Goal: Task Accomplishment & Management: Manage account settings

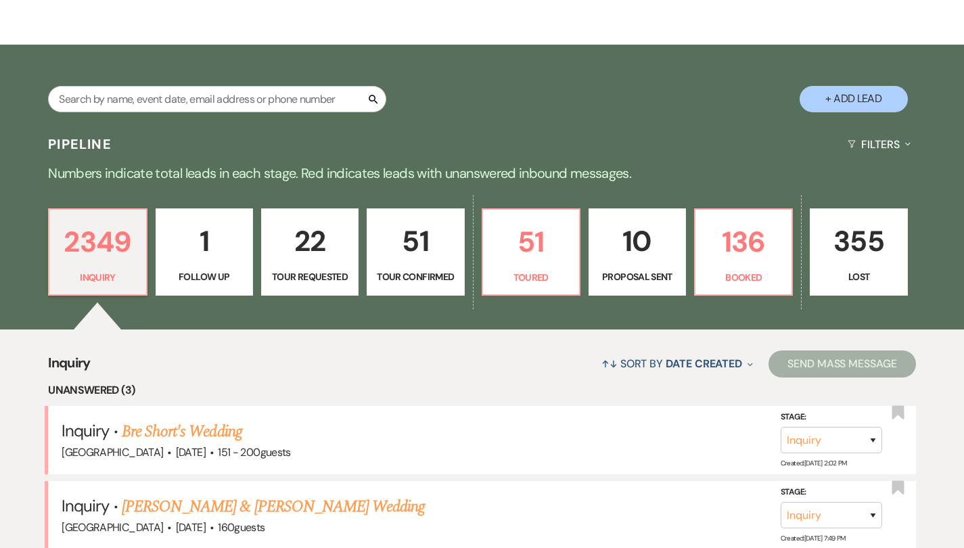
scroll to position [223, 0]
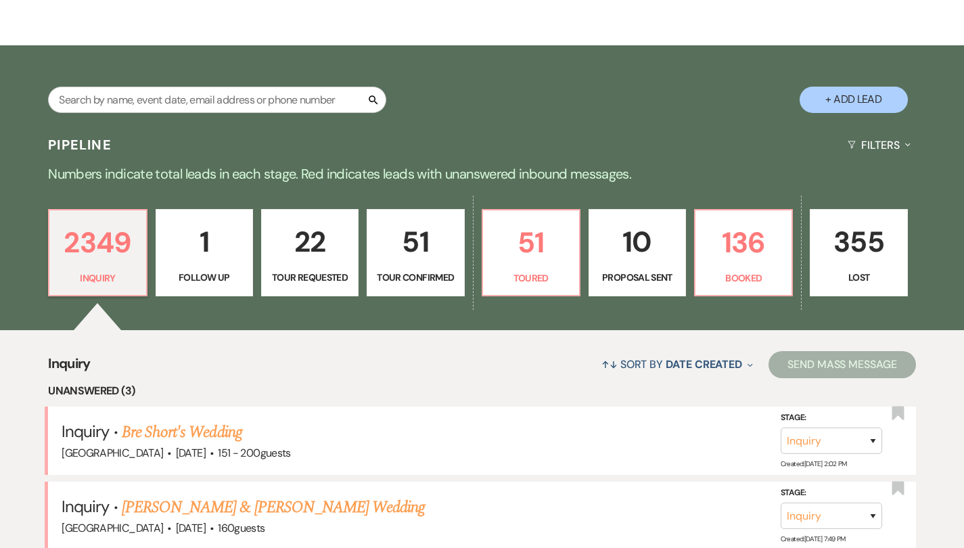
click at [439, 219] on p "51" at bounding box center [416, 241] width 80 height 45
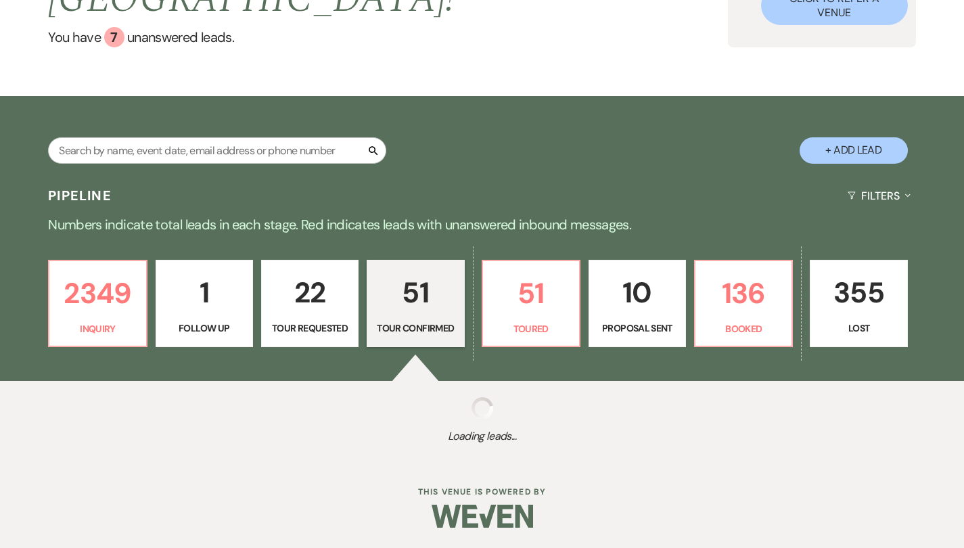
select select "4"
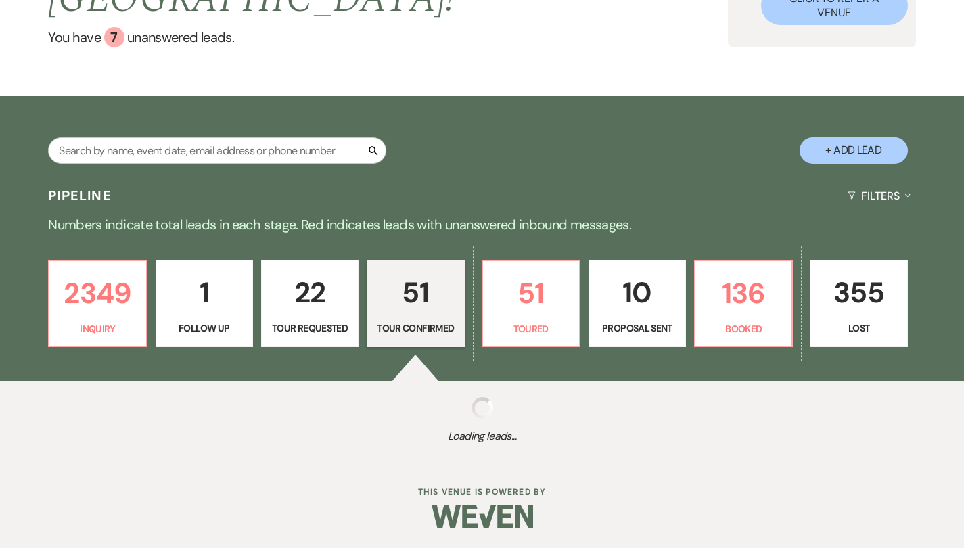
select select "4"
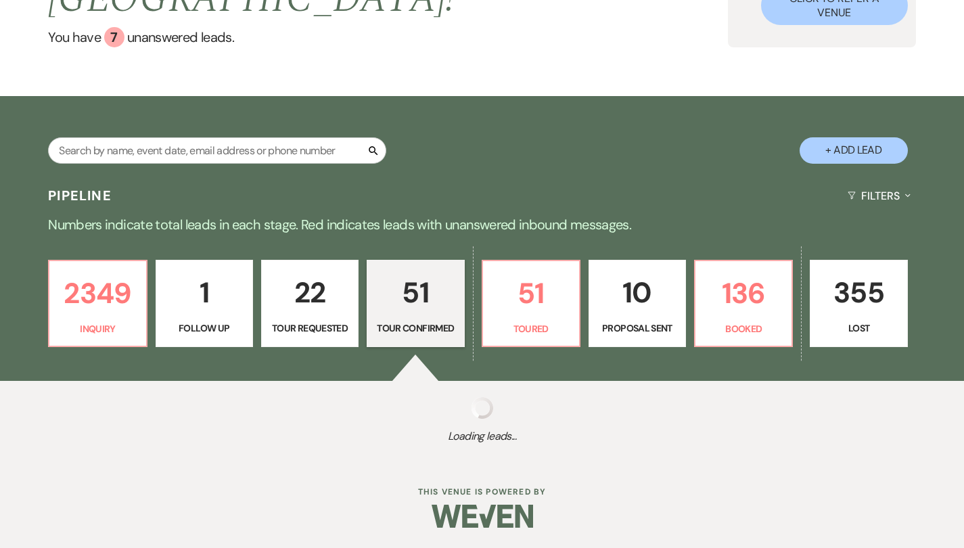
select select "4"
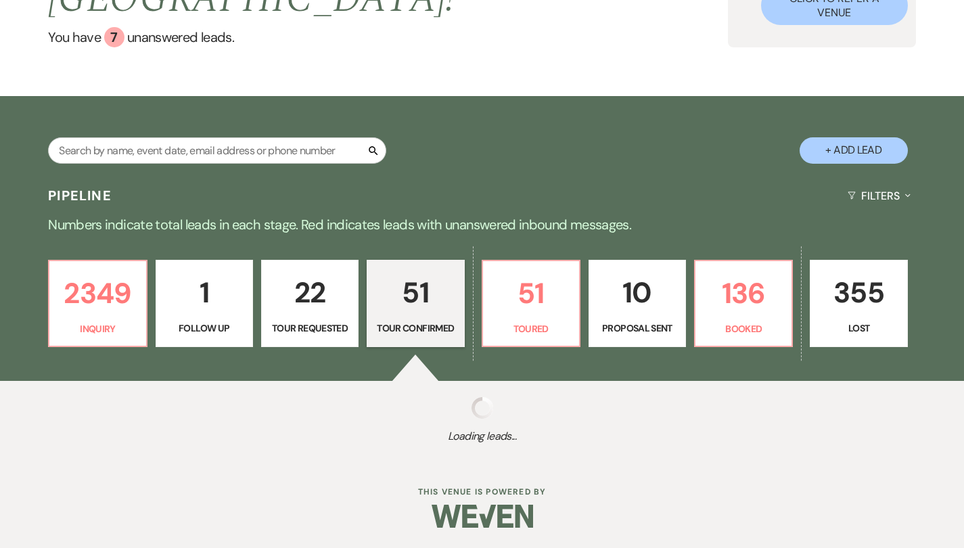
select select "4"
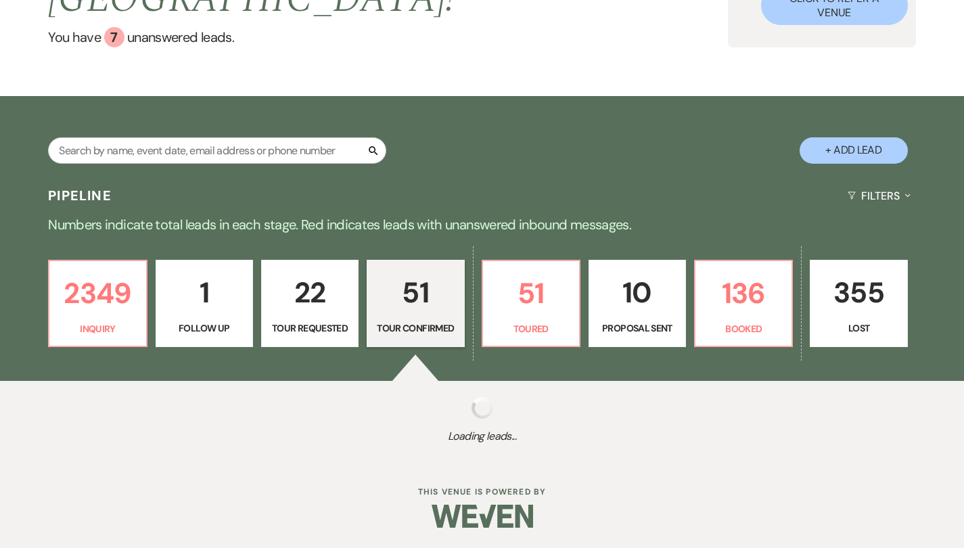
select select "4"
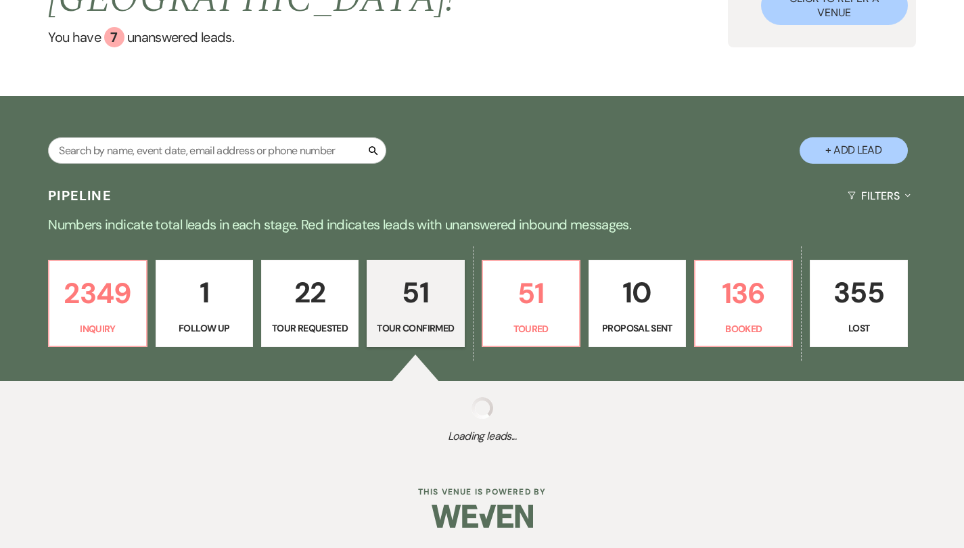
select select "4"
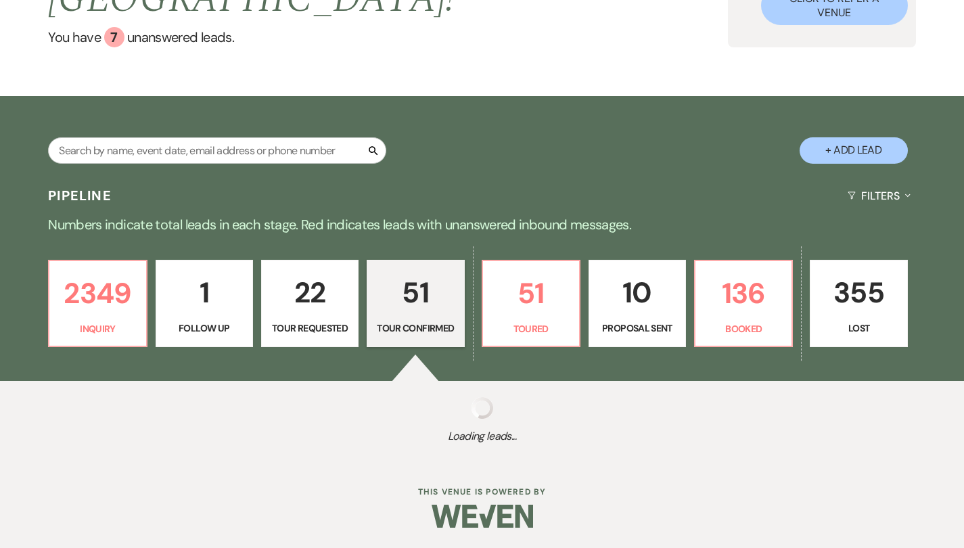
select select "4"
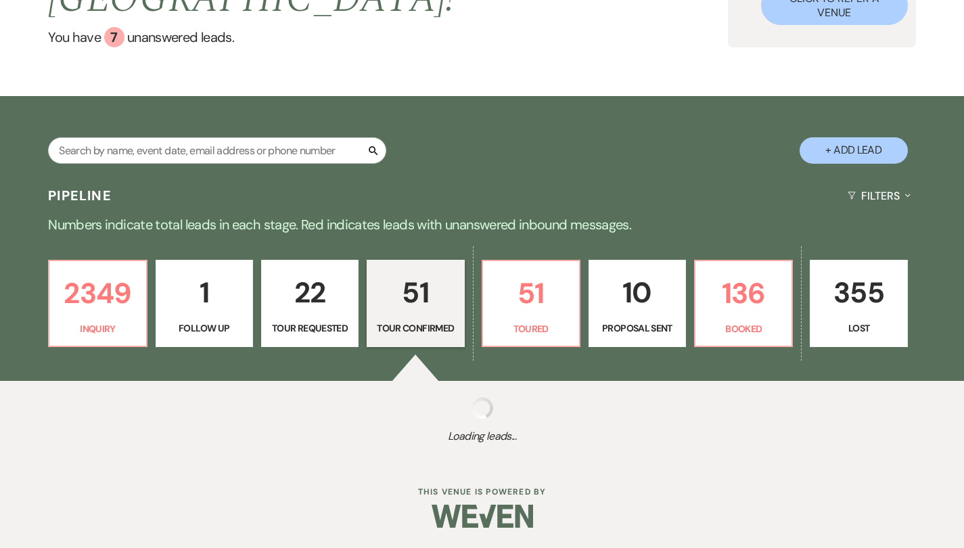
select select "4"
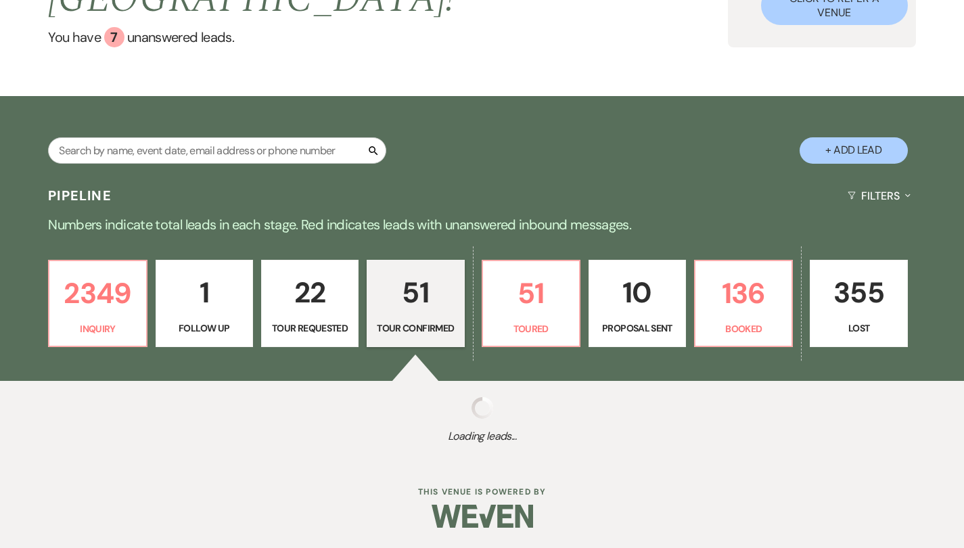
select select "4"
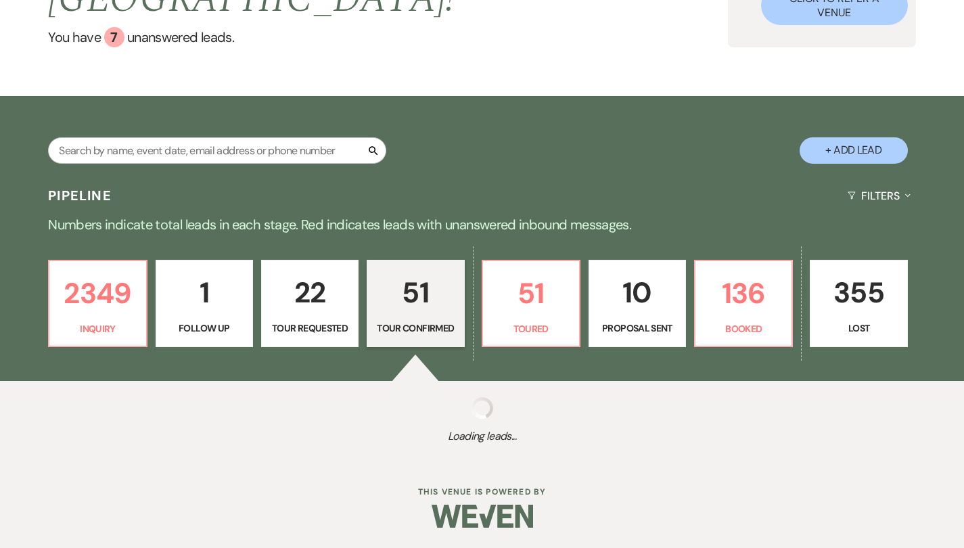
select select "4"
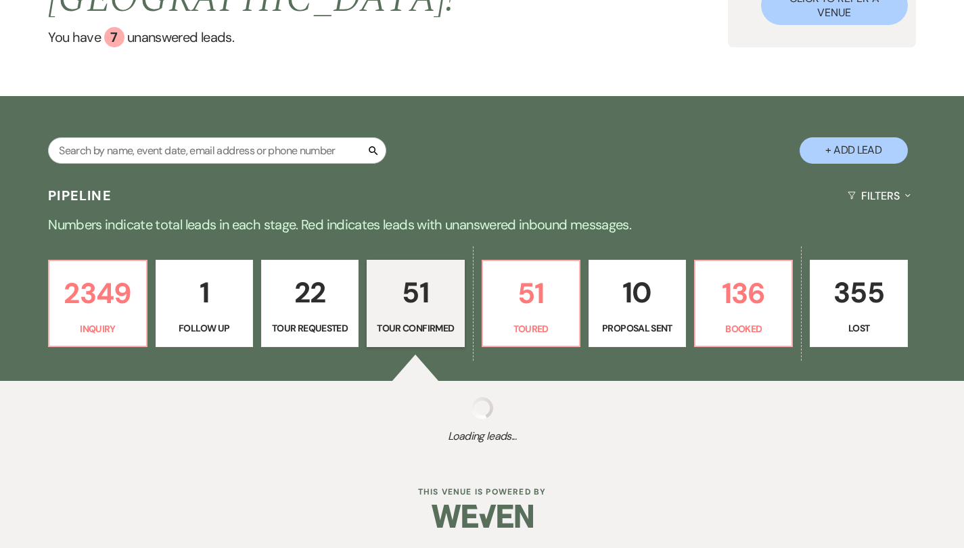
select select "4"
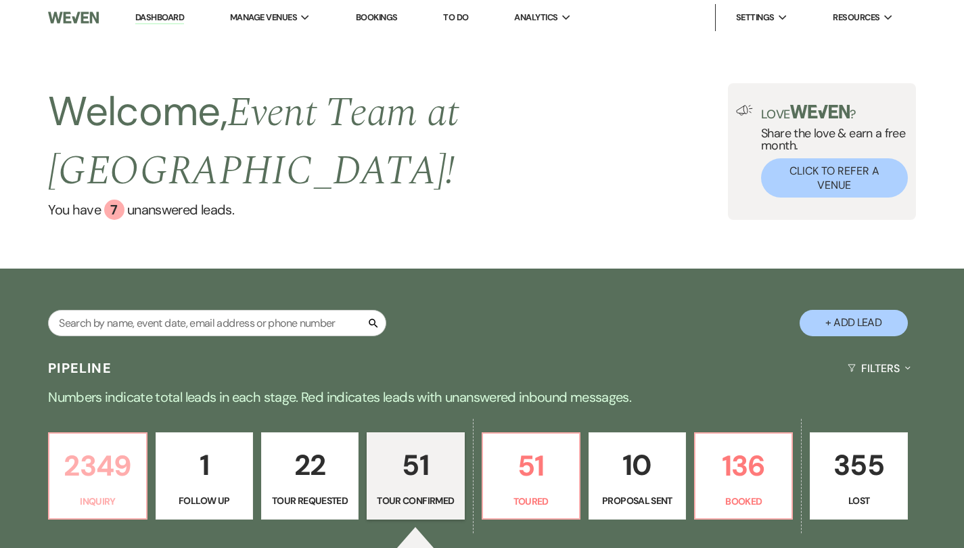
click at [75, 494] on p "Inquiry" at bounding box center [98, 501] width 80 height 15
click at [145, 310] on input "text" at bounding box center [217, 323] width 338 height 26
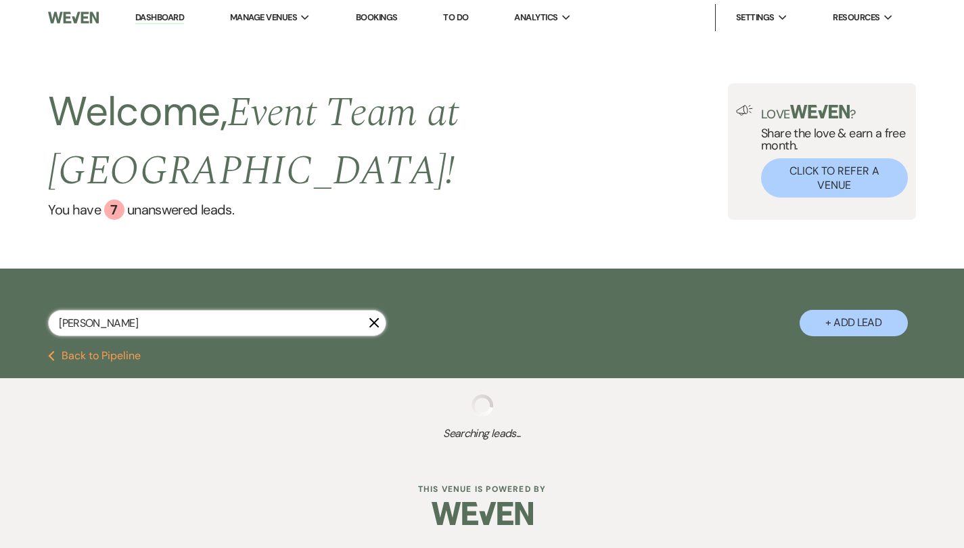
type input "[PERSON_NAME]"
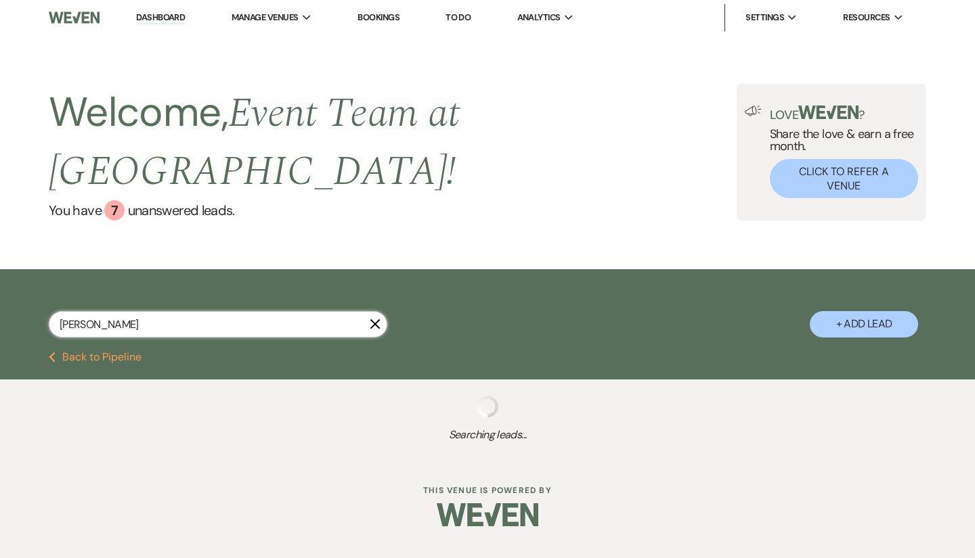
select select "4"
select select "8"
select select "5"
select select "8"
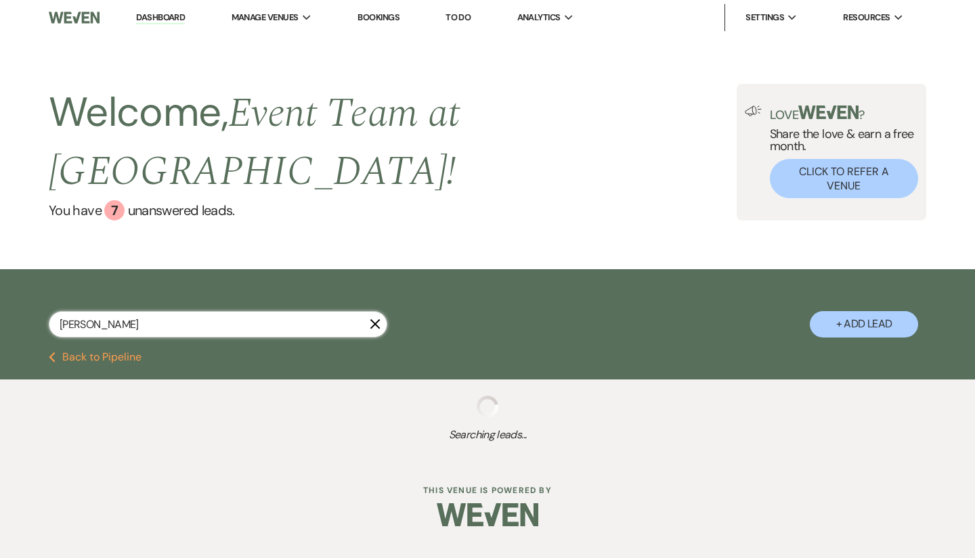
select select "8"
select select "5"
select select "8"
select select "6"
select select "8"
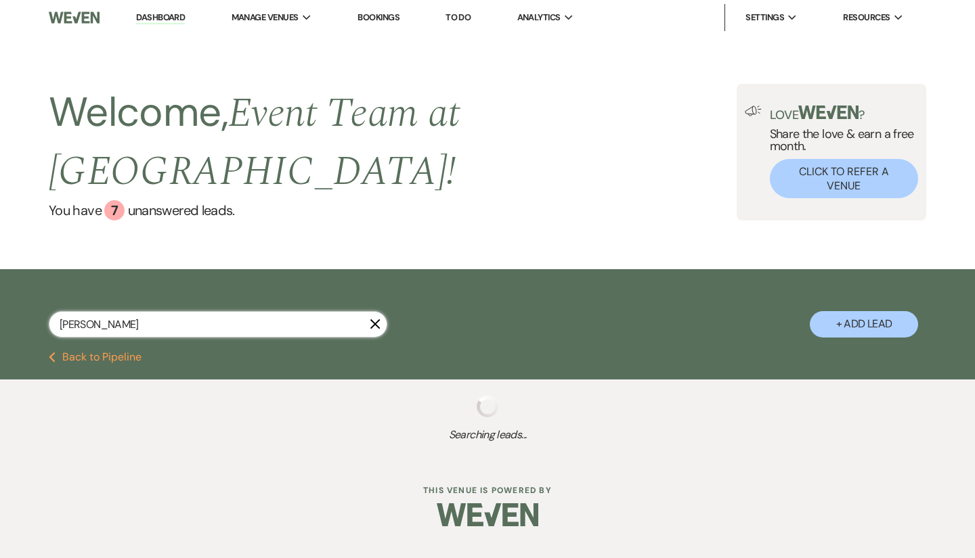
select select "8"
type input "[PERSON_NAME]"
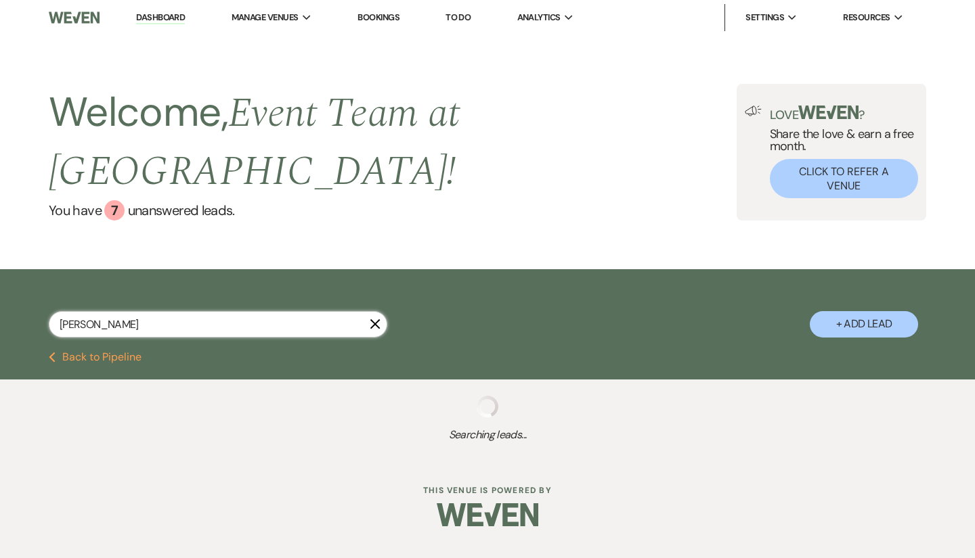
select select "4"
select select "8"
select select "5"
select select "8"
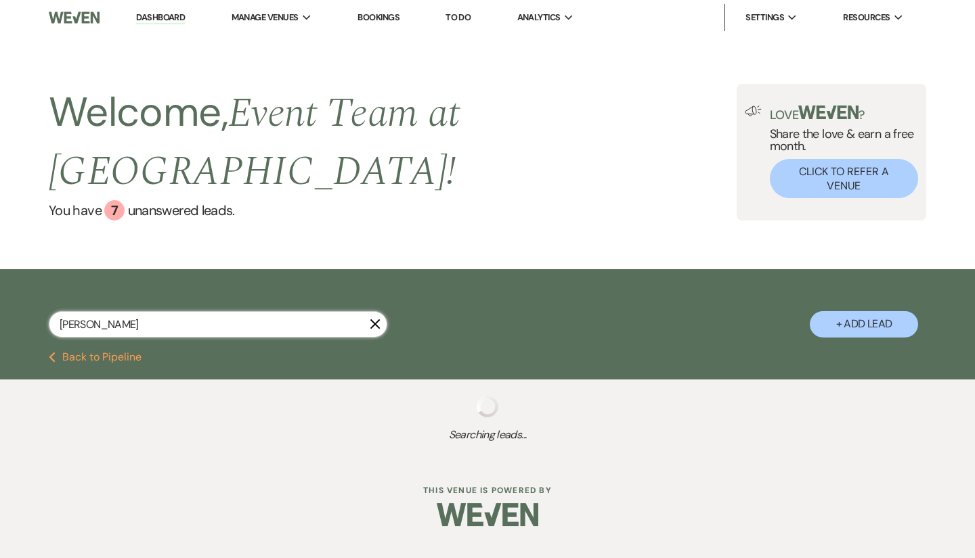
select select "8"
select select "5"
select select "8"
select select "6"
select select "8"
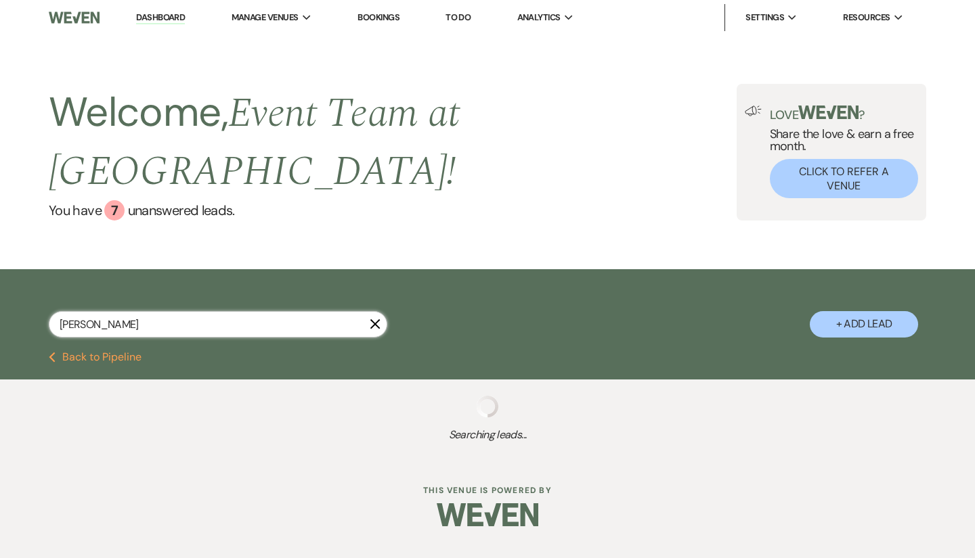
select select "8"
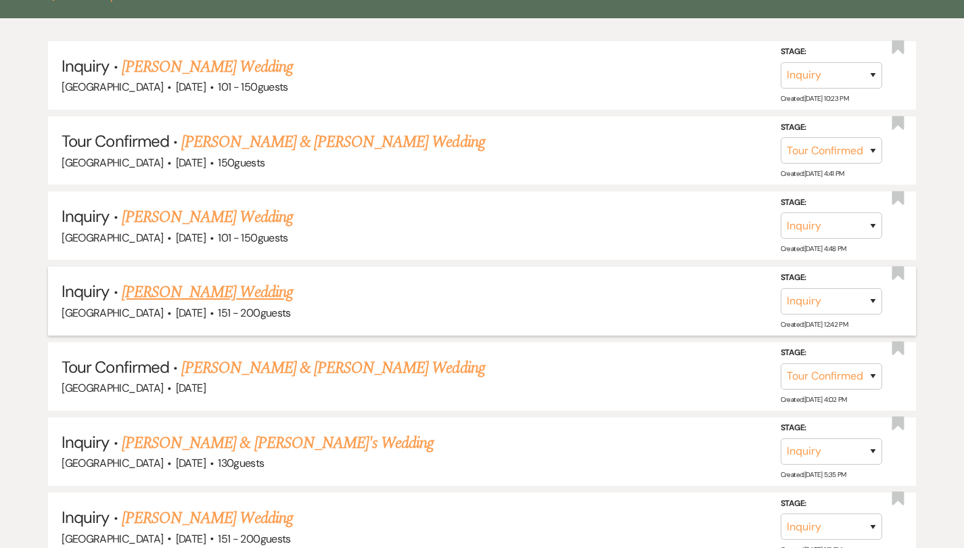
scroll to position [361, 0]
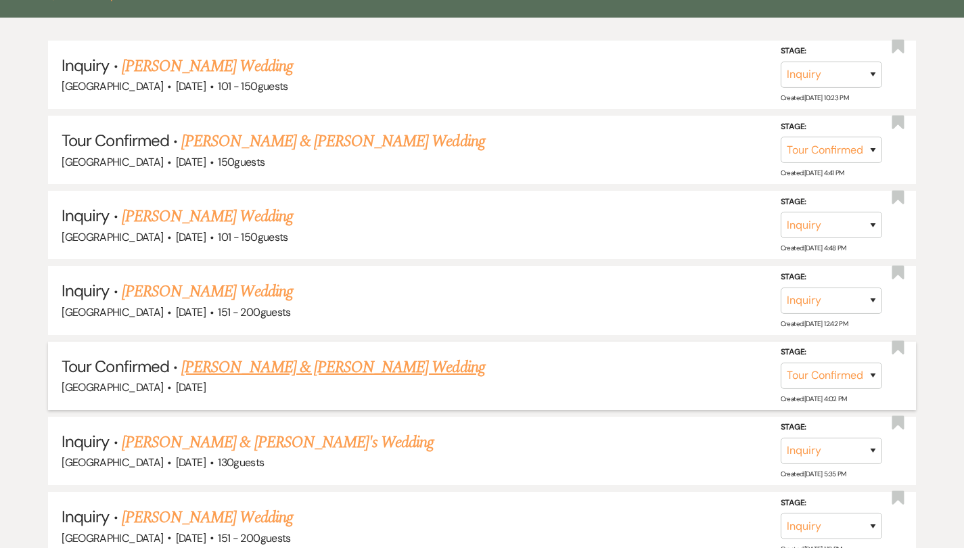
type input "[PERSON_NAME]"
click at [861, 363] on select "Inquiry Follow Up Tour Requested Tour Confirmed Toured Proposal Sent Booked Lost" at bounding box center [832, 376] width 102 height 26
select select "5"
click at [781, 363] on select "Inquiry Follow Up Tour Requested Tour Confirmed Toured Proposal Sent Booked Lost" at bounding box center [832, 376] width 102 height 26
click at [857, 362] on button "Save" at bounding box center [856, 375] width 68 height 27
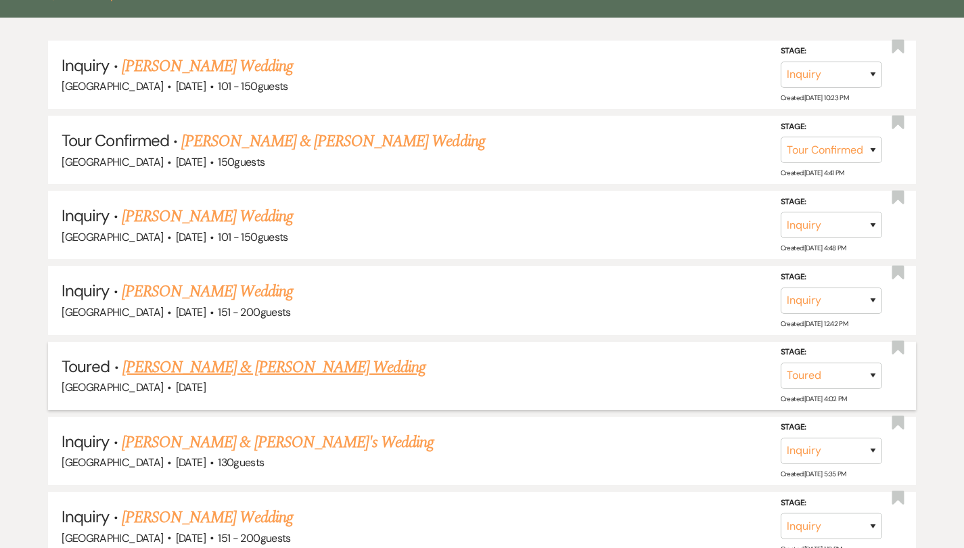
click at [351, 355] on link "[PERSON_NAME] & [PERSON_NAME] Wedding" at bounding box center [274, 367] width 303 height 24
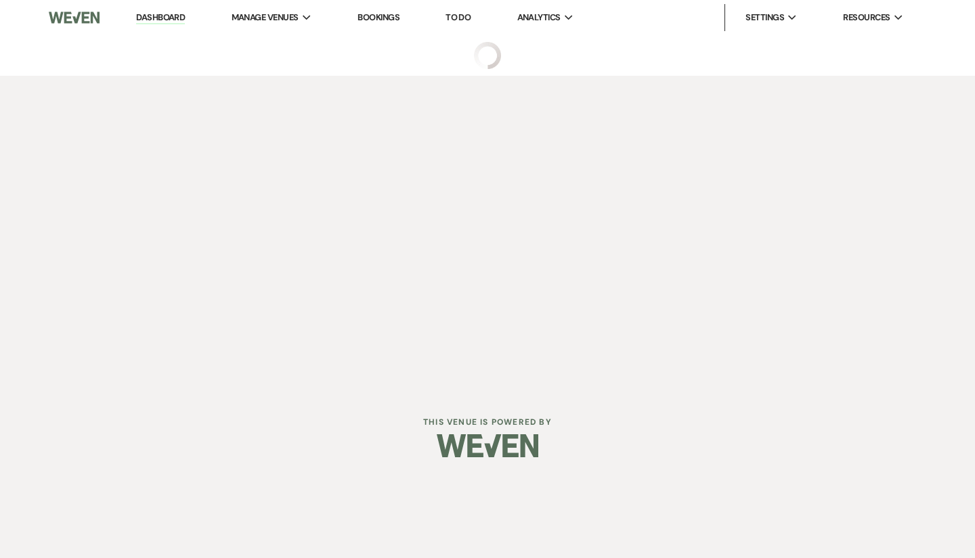
select select "5"
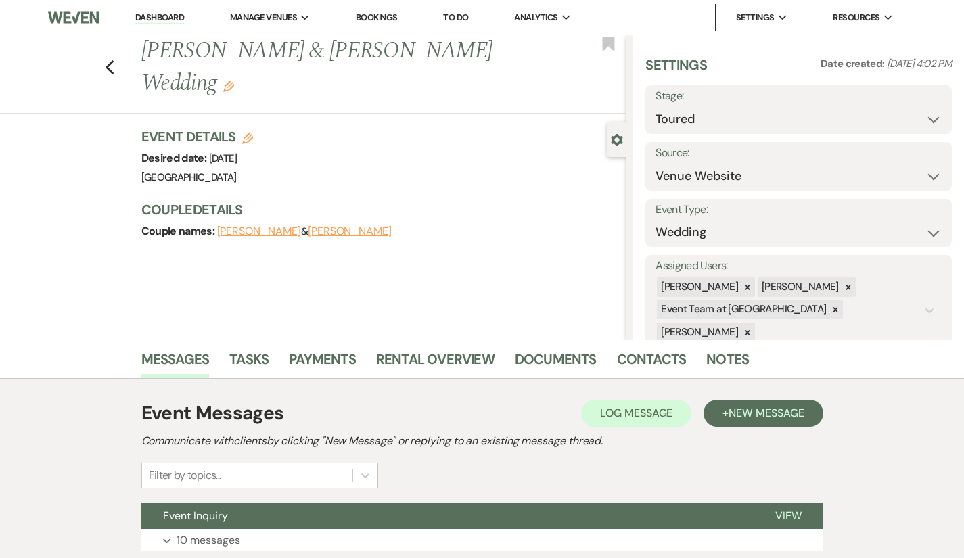
scroll to position [101, 0]
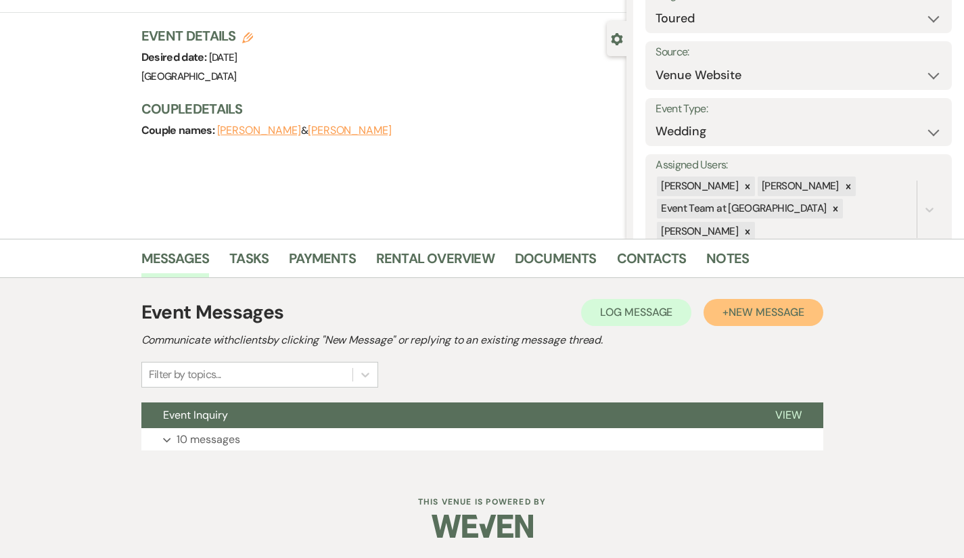
click at [793, 309] on span "New Message" at bounding box center [766, 312] width 75 height 14
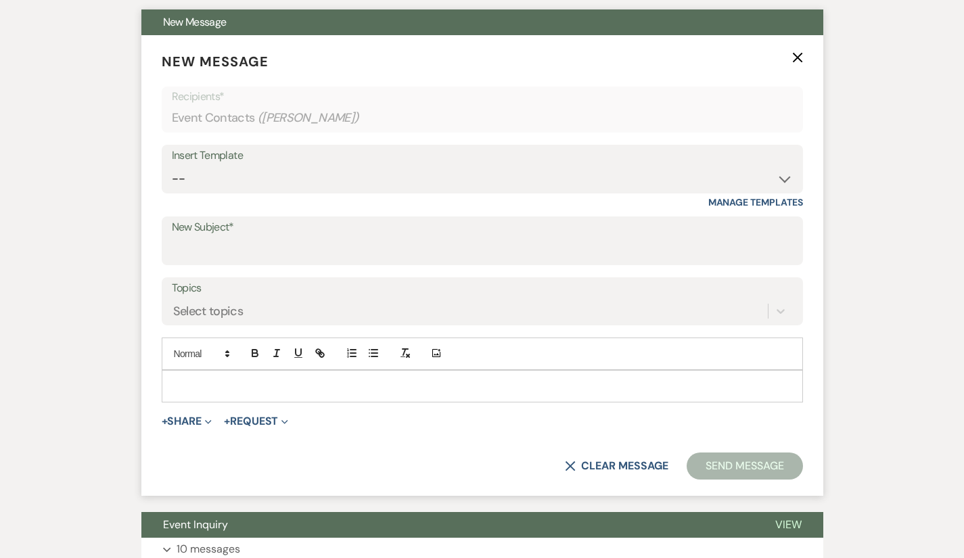
scroll to position [495, 0]
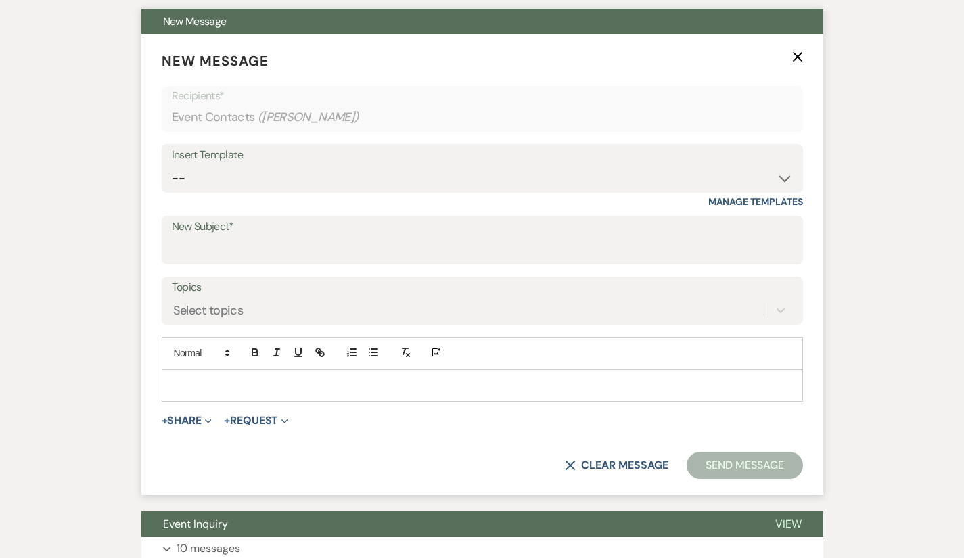
click at [235, 164] on div "Insert Template" at bounding box center [482, 156] width 621 height 20
click at [251, 176] on select "-- Follow Up Contract (Pre-Booked Leads) Wedding Weekend Tour Follow Up Elopeme…" at bounding box center [482, 178] width 621 height 26
select select "2228"
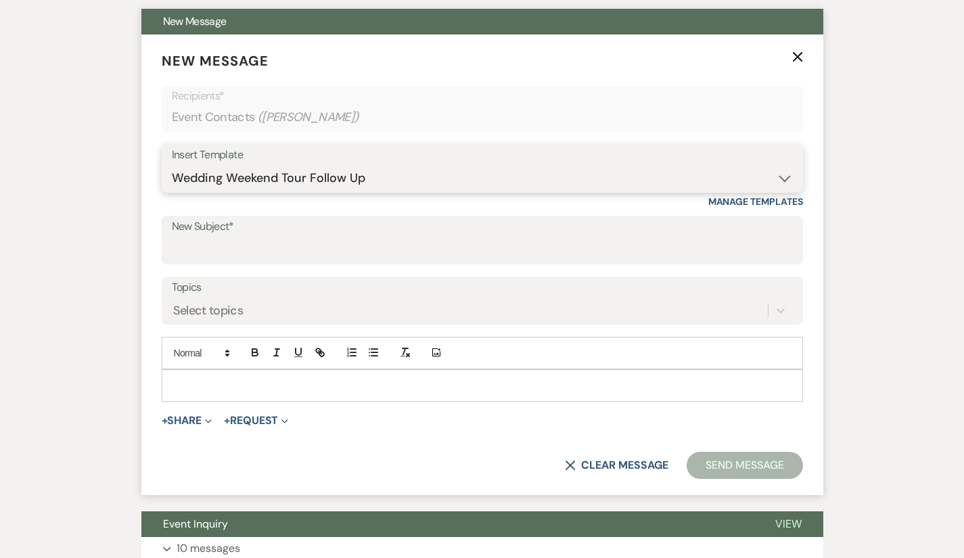
click at [172, 165] on select "-- Follow Up Contract (Pre-Booked Leads) Wedding Weekend Tour Follow Up Elopeme…" at bounding box center [482, 178] width 621 height 26
type input "Wedding Weekend Tour Follow Up"
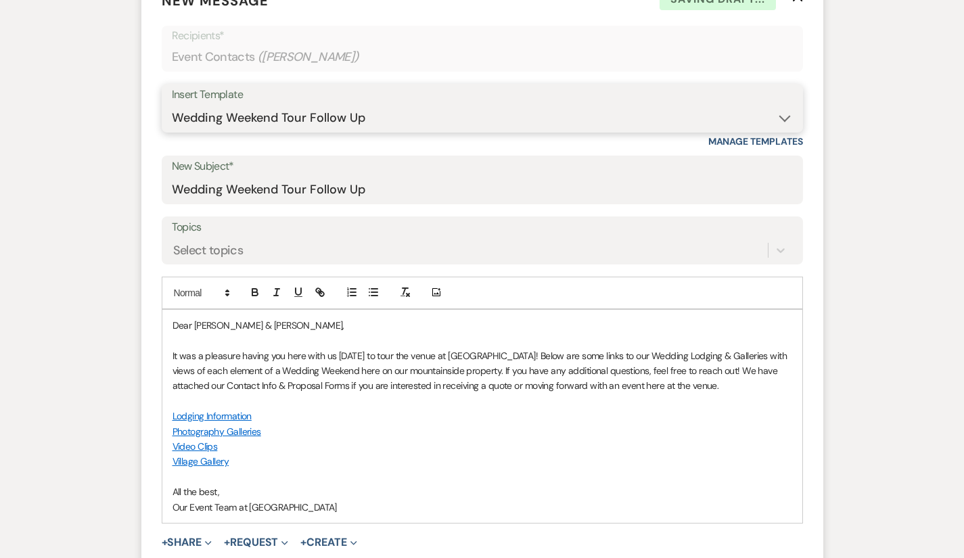
scroll to position [556, 0]
click at [500, 381] on p "It was a pleasure having you here with us [DATE] to tour the venue at [GEOGRAPH…" at bounding box center [483, 370] width 620 height 45
click at [349, 371] on p "It was a pleasure having you here with us [DATE] to tour the venue at [GEOGRAPH…" at bounding box center [483, 370] width 620 height 45
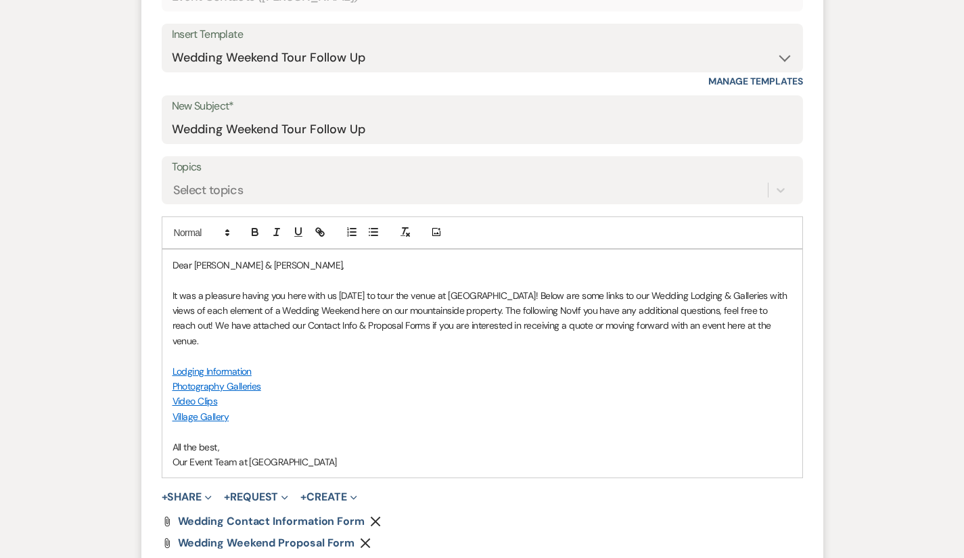
scroll to position [606, 0]
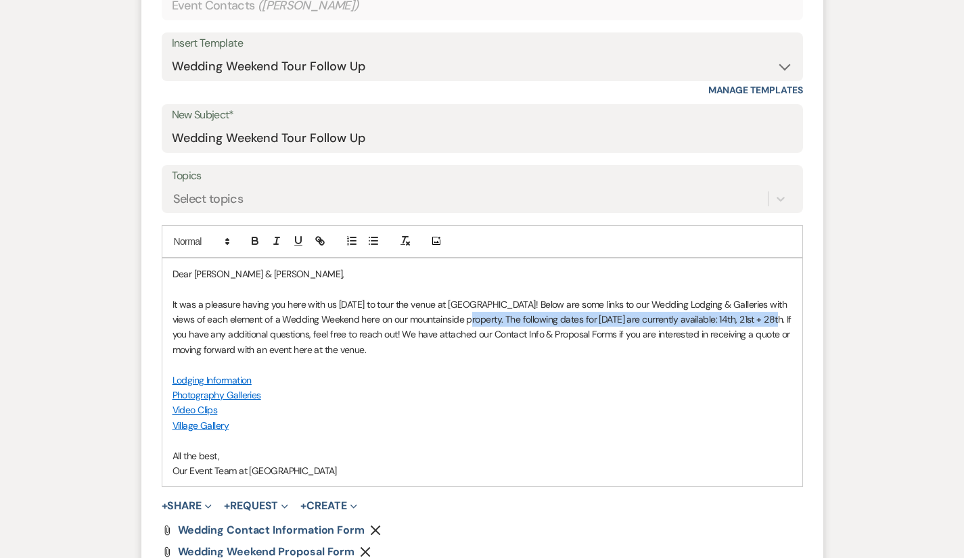
drag, startPoint x: 667, startPoint y: 319, endPoint x: 351, endPoint y: 319, distance: 316.1
click at [351, 319] on p "It was a pleasure having you here with us [DATE] to tour the venue at [GEOGRAPH…" at bounding box center [483, 327] width 620 height 61
copy p "The following dates for [DATE] are currently available: 14th, 21st + 28th."
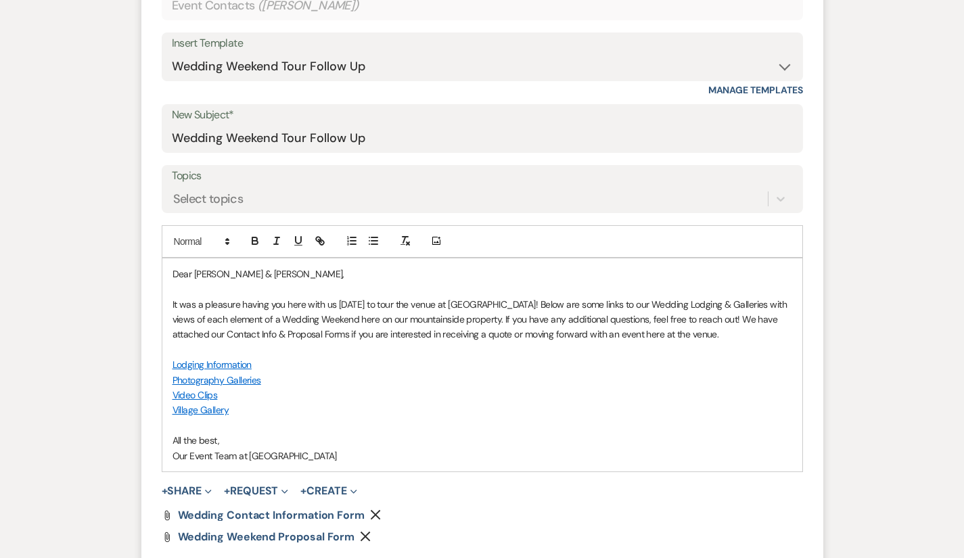
click at [483, 340] on p "It was a pleasure having you here with us [DATE] to tour the venue at [GEOGRAPH…" at bounding box center [483, 319] width 620 height 45
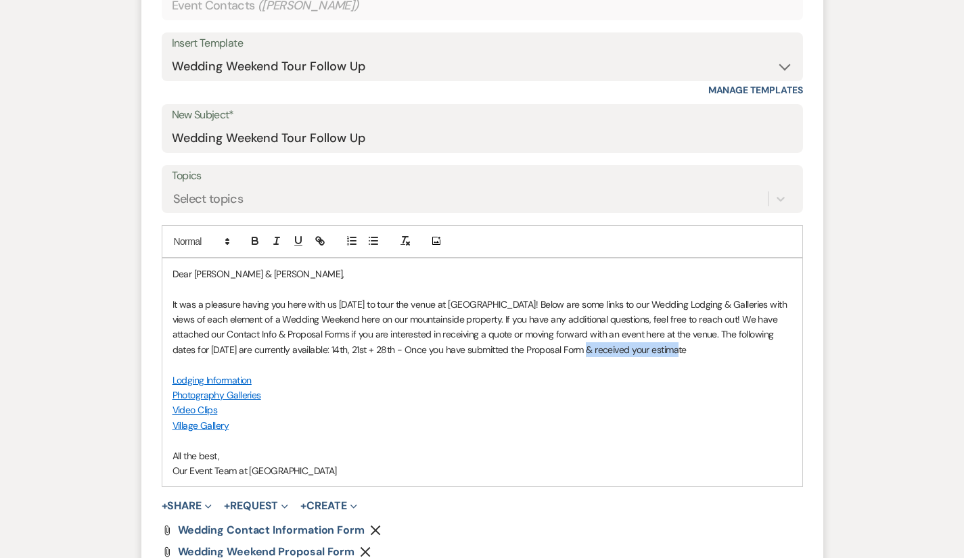
drag, startPoint x: 277, startPoint y: 353, endPoint x: 370, endPoint y: 354, distance: 92.7
click at [370, 354] on p "It was a pleasure having you here with us [DATE] to tour the venue at [GEOGRAPH…" at bounding box center [483, 327] width 620 height 61
click at [386, 351] on p "It was a pleasure having you here with us [DATE] to tour the venue at [GEOGRAPH…" at bounding box center [483, 327] width 620 height 61
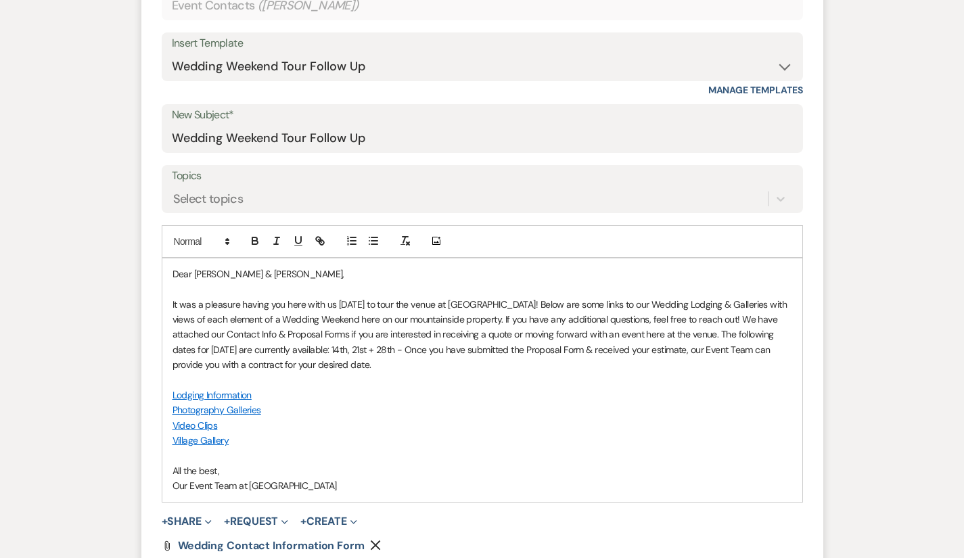
click at [662, 373] on p at bounding box center [483, 380] width 620 height 15
click at [667, 351] on p "It was a pleasure having you here with us [DATE] to tour the venue at [GEOGRAPH…" at bounding box center [483, 335] width 620 height 76
click at [786, 333] on p "It was a pleasure having you here with us [DATE] to tour the venue at [GEOGRAPH…" at bounding box center [483, 335] width 620 height 76
click at [697, 351] on p "It was a pleasure having you here with us [DATE] to tour the venue at [GEOGRAPH…" at bounding box center [483, 335] width 620 height 76
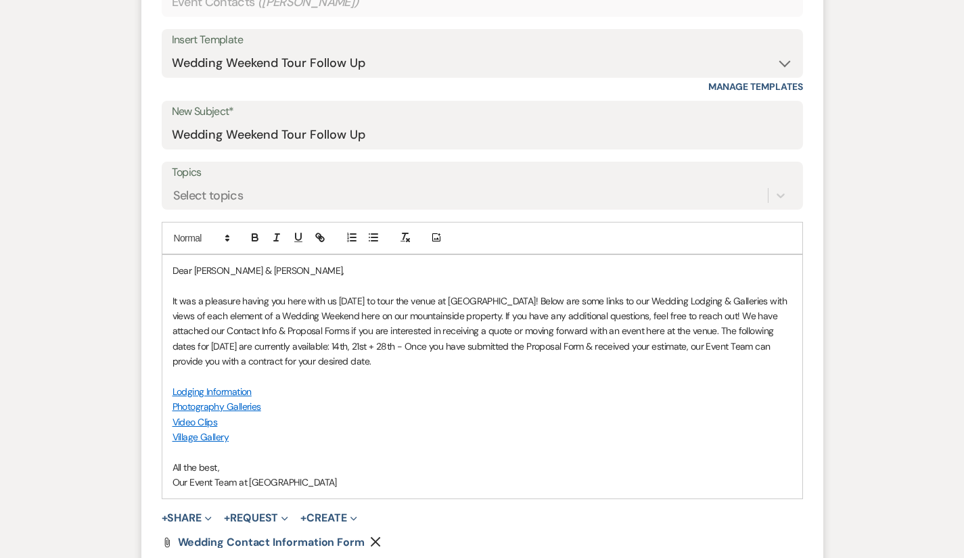
scroll to position [609, 0]
click at [529, 349] on p "It was a pleasure having you here with us [DATE] to tour the venue at [GEOGRAPH…" at bounding box center [483, 332] width 620 height 76
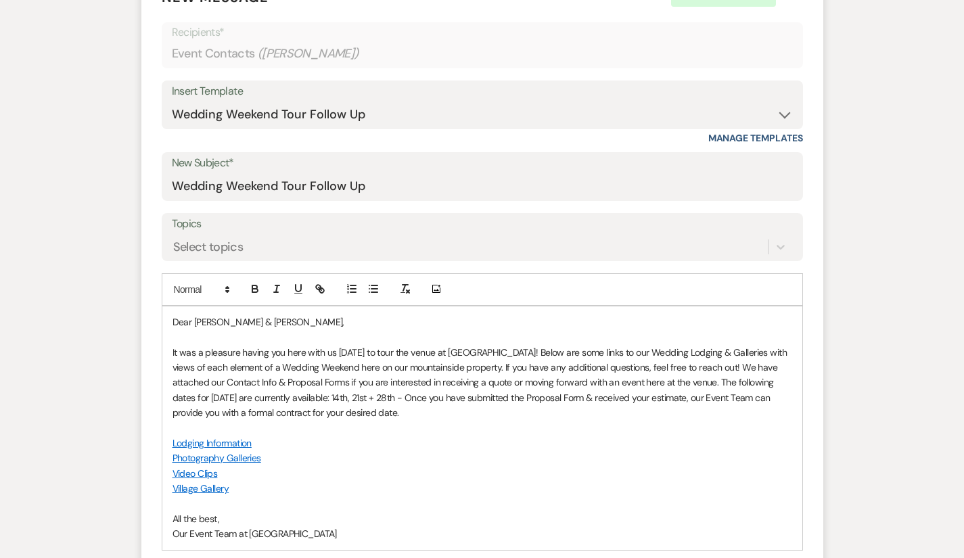
scroll to position [579, 0]
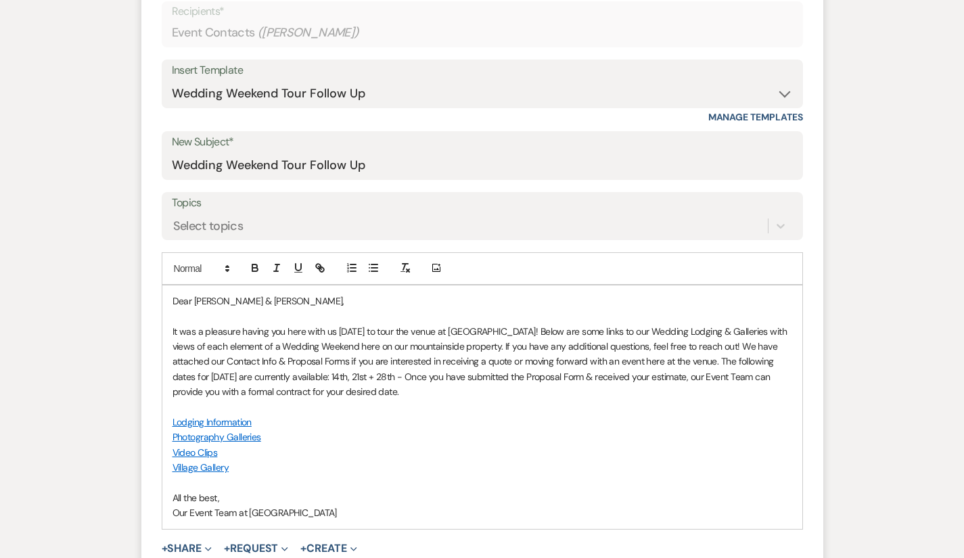
click at [395, 375] on p "It was a pleasure having you here with us [DATE] to tour the venue at [GEOGRAPH…" at bounding box center [483, 362] width 620 height 76
click at [696, 384] on p "It was a pleasure having you here with us [DATE] to tour the venue at [GEOGRAPH…" at bounding box center [483, 362] width 620 height 76
click at [686, 363] on p "It was a pleasure having you here with us [DATE] to tour the venue at [GEOGRAPH…" at bounding box center [483, 362] width 620 height 76
click at [747, 365] on p "It was a pleasure having you here with us [DATE] to tour the venue at [GEOGRAPH…" at bounding box center [483, 362] width 620 height 76
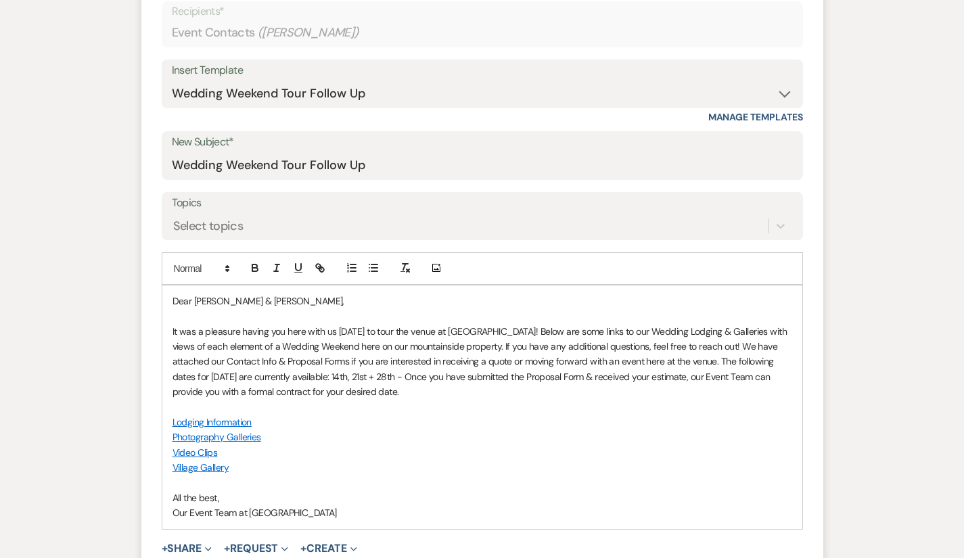
click at [742, 361] on p "It was a pleasure having you here with us [DATE] to tour the venue at [GEOGRAPH…" at bounding box center [483, 362] width 620 height 76
click at [627, 362] on p "It was a pleasure having you here with us [DATE] to tour the venue at [GEOGRAPH…" at bounding box center [483, 362] width 620 height 76
drag, startPoint x: 596, startPoint y: 363, endPoint x: 564, endPoint y: 361, distance: 31.8
click at [564, 361] on p "It was a pleasure having you here with us [DATE] to tour the venue at [GEOGRAPH…" at bounding box center [483, 362] width 620 height 76
click at [684, 365] on p "It was a pleasure having you here with us [DATE] to tour the venue at [GEOGRAPH…" at bounding box center [483, 362] width 620 height 76
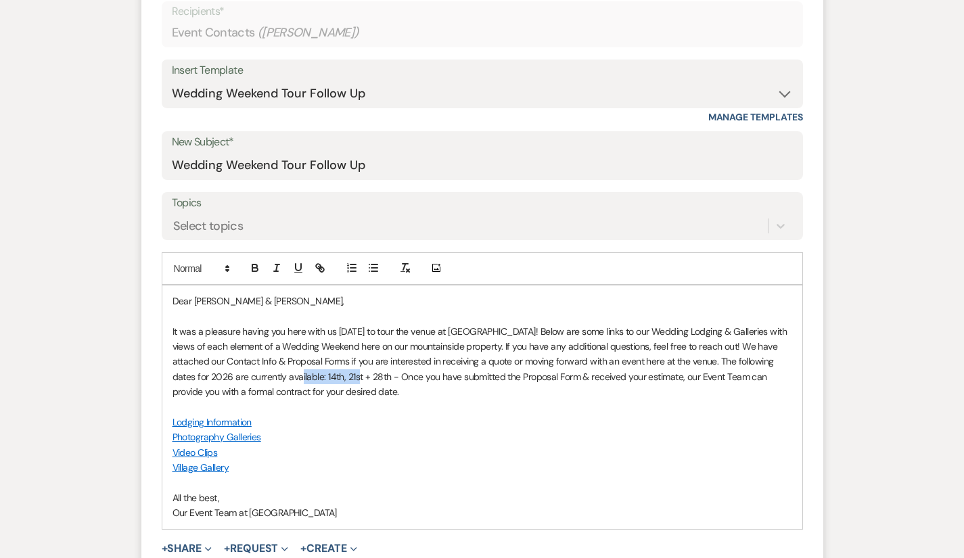
drag, startPoint x: 743, startPoint y: 363, endPoint x: 682, endPoint y: 362, distance: 61.6
click at [682, 362] on p "It was a pleasure having you here with us [DATE] to tour the venue at [GEOGRAPH…" at bounding box center [483, 362] width 620 height 76
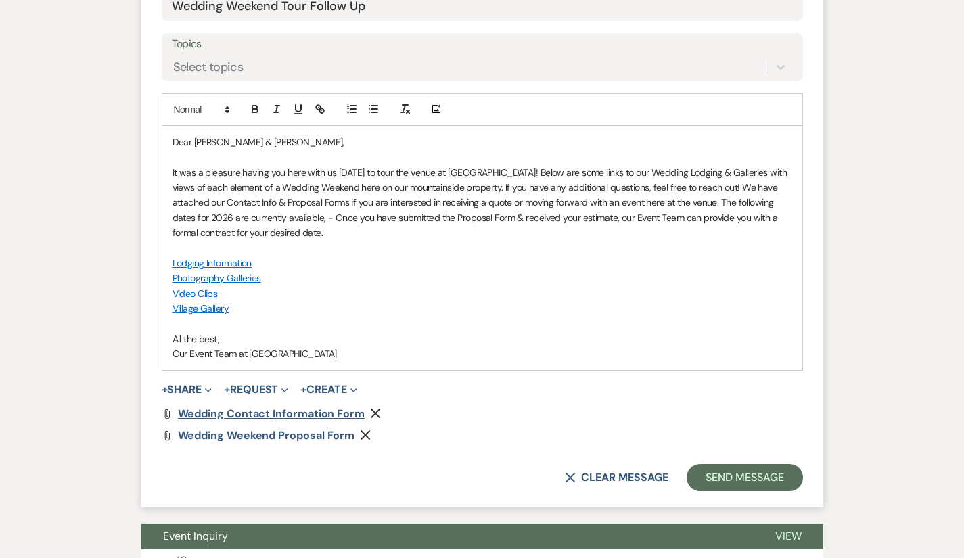
scroll to position [739, 0]
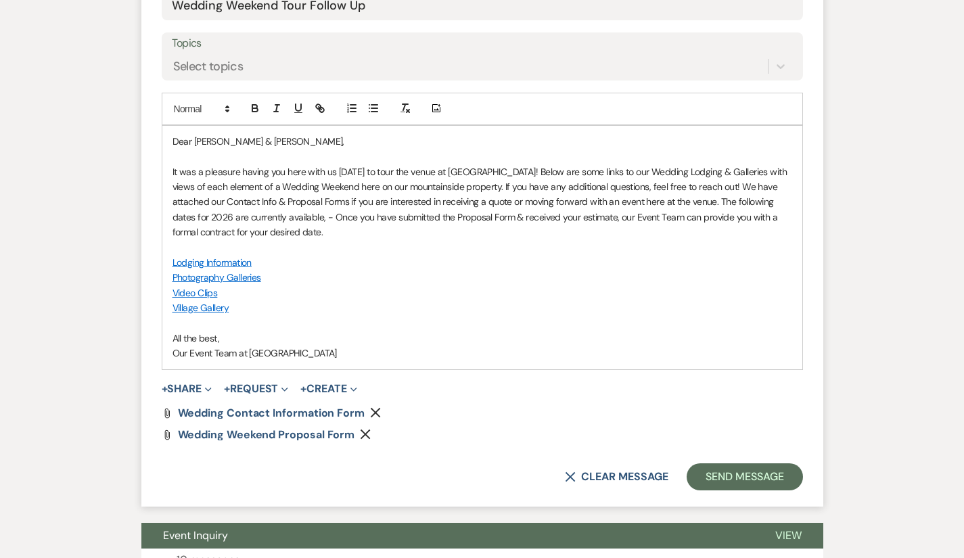
click at [352, 346] on p "Our Event Team at [GEOGRAPHIC_DATA]" at bounding box center [483, 353] width 620 height 15
click at [636, 218] on p "It was a pleasure having you here with us [DATE] to tour the venue at [GEOGRAPH…" at bounding box center [483, 202] width 620 height 76
click at [676, 206] on p "It was a pleasure having you here with us [DATE] to tour the venue at [GEOGRAPH…" at bounding box center [483, 202] width 620 height 76
click at [618, 217] on p "It was a pleasure having you here with us [DATE] to tour the venue at [GEOGRAPH…" at bounding box center [483, 202] width 620 height 76
click at [676, 204] on p "It was a pleasure having you here with us [DATE] to tour the venue at [GEOGRAPH…" at bounding box center [483, 202] width 620 height 76
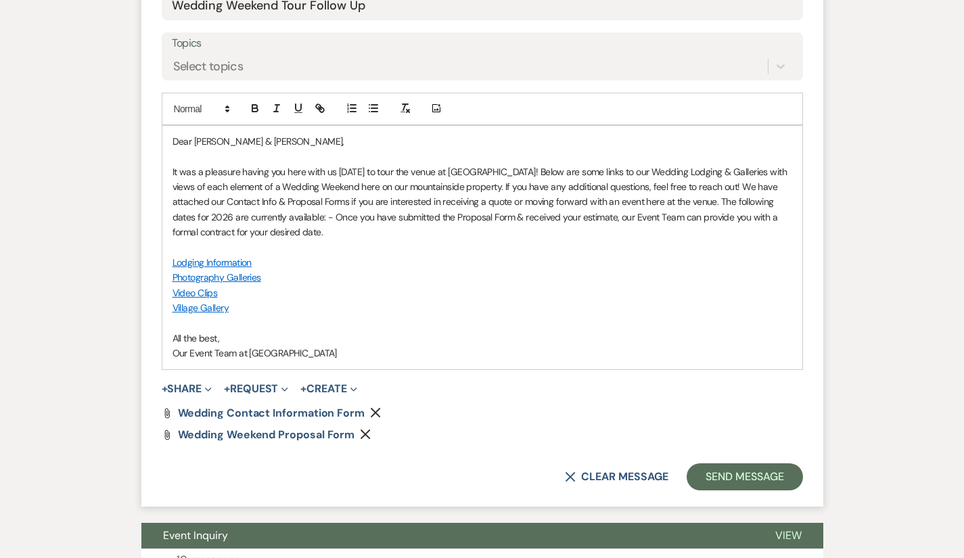
click at [596, 203] on p "It was a pleasure having you here with us [DATE] to tour the venue at [GEOGRAPH…" at bounding box center [483, 202] width 620 height 76
click at [607, 203] on p "It was a pleasure having you here with us [DATE] to tour the venue at [GEOGRAPH…" at bounding box center [483, 202] width 620 height 76
click at [602, 204] on p "It was a pleasure having you here with us [DATE] to tour the venue at [GEOGRAPH…" at bounding box center [483, 202] width 620 height 76
click at [676, 204] on p "It was a pleasure having you here with us [DATE] to tour the venue at [GEOGRAPH…" at bounding box center [483, 202] width 620 height 76
click at [611, 219] on p "It was a pleasure having you here with us [DATE] to tour the venue at [GEOGRAPH…" at bounding box center [483, 202] width 620 height 76
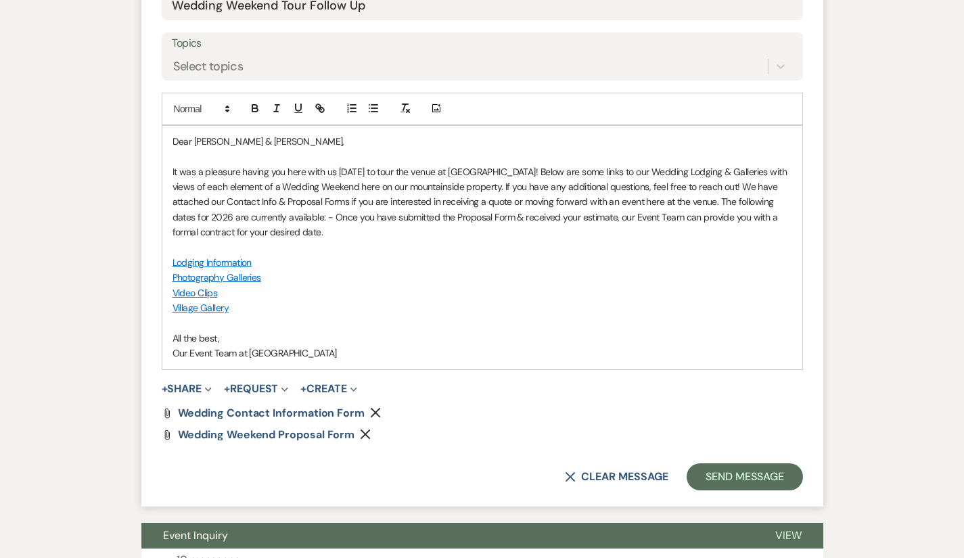
click at [611, 219] on p "It was a pleasure having you here with us [DATE] to tour the venue at [GEOGRAPH…" at bounding box center [483, 202] width 620 height 76
click at [677, 205] on p "It was a pleasure having you here with us [DATE] to tour the venue at [GEOGRAPH…" at bounding box center [483, 202] width 620 height 76
click at [603, 219] on p "It was a pleasure having you here with us [DATE] to tour the venue at [GEOGRAPH…" at bounding box center [483, 202] width 620 height 76
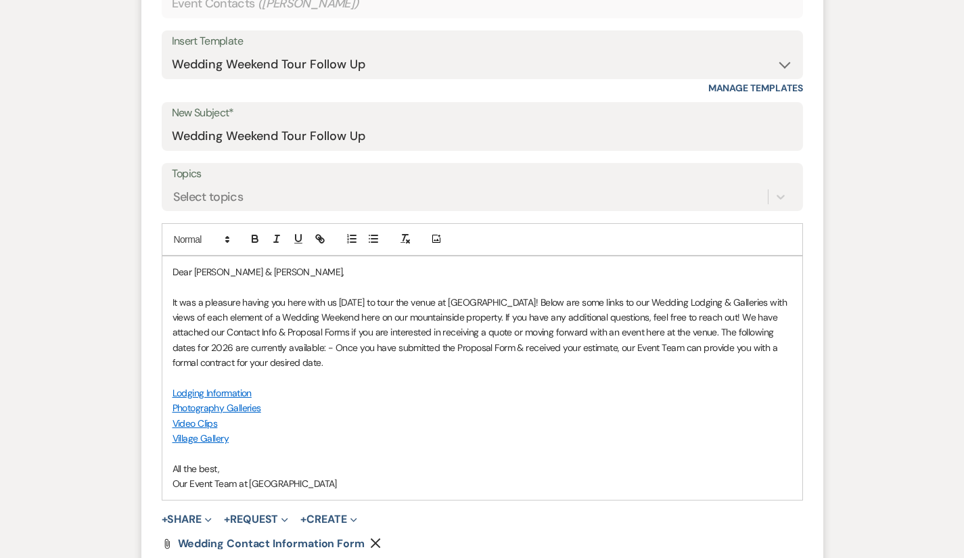
scroll to position [609, 0]
click at [603, 345] on p "It was a pleasure having you here with us [DATE] to tour the venue at [GEOGRAPH…" at bounding box center [483, 332] width 620 height 76
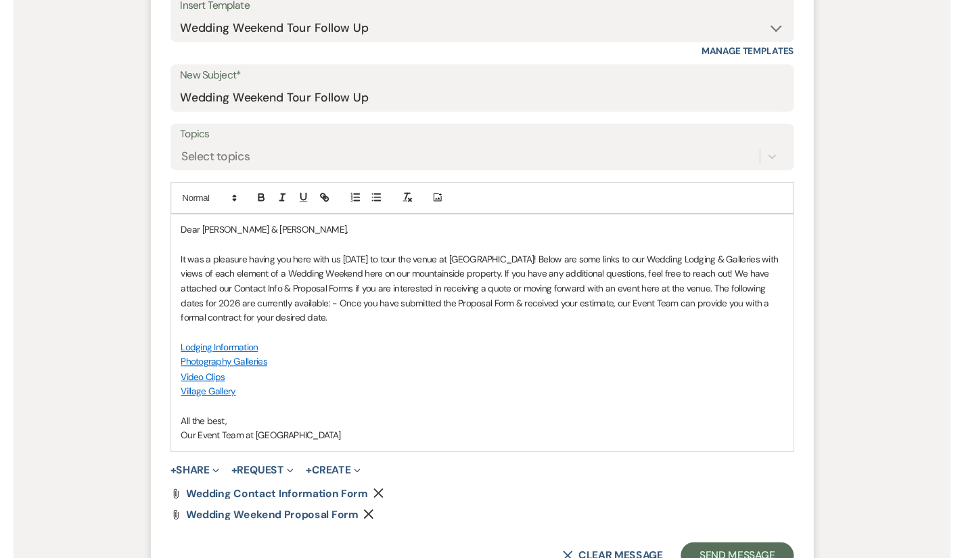
scroll to position [645, 0]
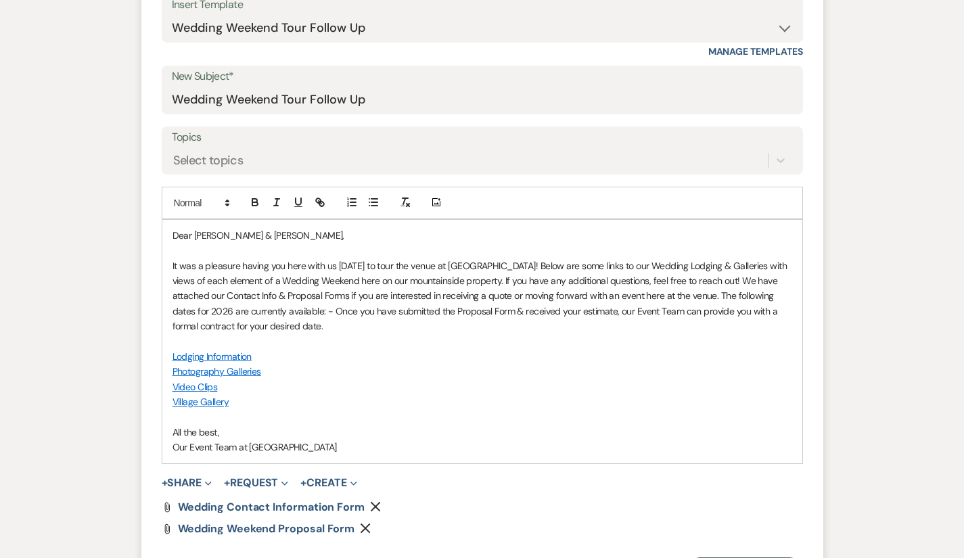
click at [675, 296] on p "It was a pleasure having you here with us [DATE] to tour the venue at [GEOGRAPH…" at bounding box center [483, 297] width 620 height 76
click at [679, 298] on p "It was a pleasure having you here with us [DATE] to tour the venue at [GEOGRAPH…" at bounding box center [483, 297] width 620 height 76
click at [569, 296] on p "It was a pleasure having you here with us [DATE] to tour the venue at [GEOGRAPH…" at bounding box center [483, 297] width 620 height 76
click at [589, 295] on p "It was a pleasure having you here with us [DATE] to tour the venue at [GEOGRAPH…" at bounding box center [483, 297] width 620 height 76
click at [564, 295] on p "It was a pleasure having you here with us [DATE] to tour the venue at [GEOGRAPH…" at bounding box center [483, 297] width 620 height 76
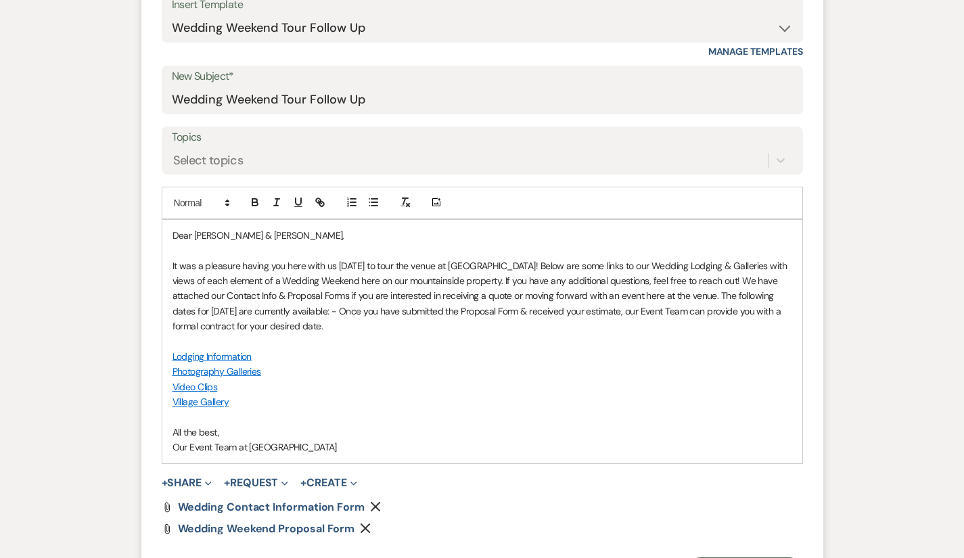
click at [696, 296] on p "It was a pleasure having you here with us [DATE] to tour the venue at [GEOGRAPH…" at bounding box center [483, 297] width 620 height 76
click at [626, 271] on p "It was a pleasure having you here with us [DATE] to tour the venue at [GEOGRAPH…" at bounding box center [483, 297] width 620 height 76
click at [716, 298] on p "It was a pleasure having you here with us [DATE] to tour the venue at [GEOGRAPH…" at bounding box center [483, 297] width 620 height 76
click at [768, 296] on p "It was a pleasure having you here with us [DATE] to tour the venue at [GEOGRAPH…" at bounding box center [483, 297] width 620 height 76
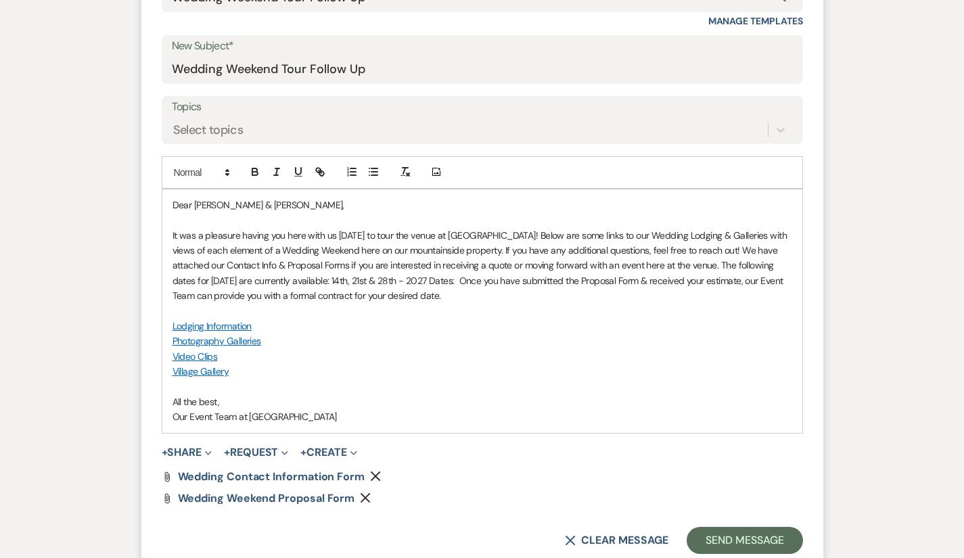
scroll to position [673, 0]
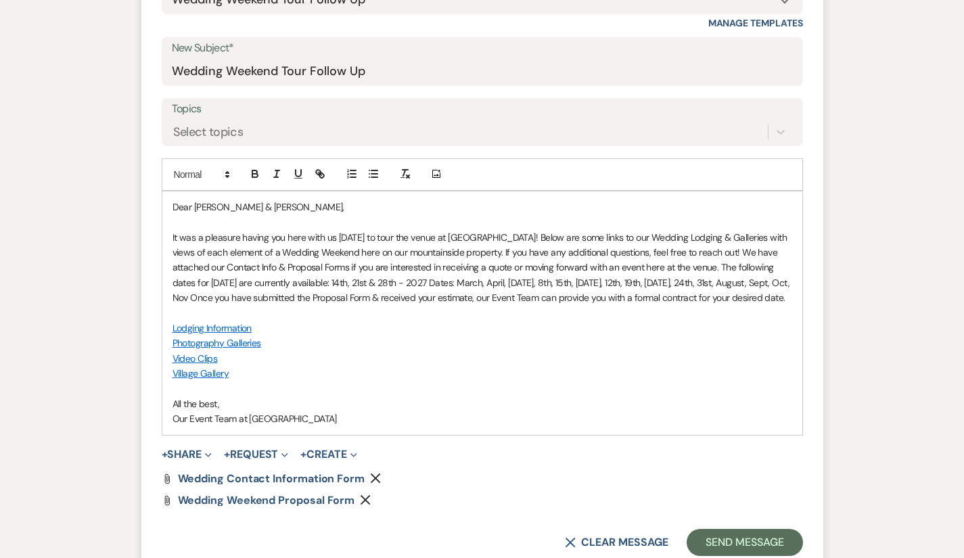
click at [478, 284] on p "It was a pleasure having you here with us [DATE] to tour the venue at [GEOGRAPH…" at bounding box center [483, 268] width 620 height 76
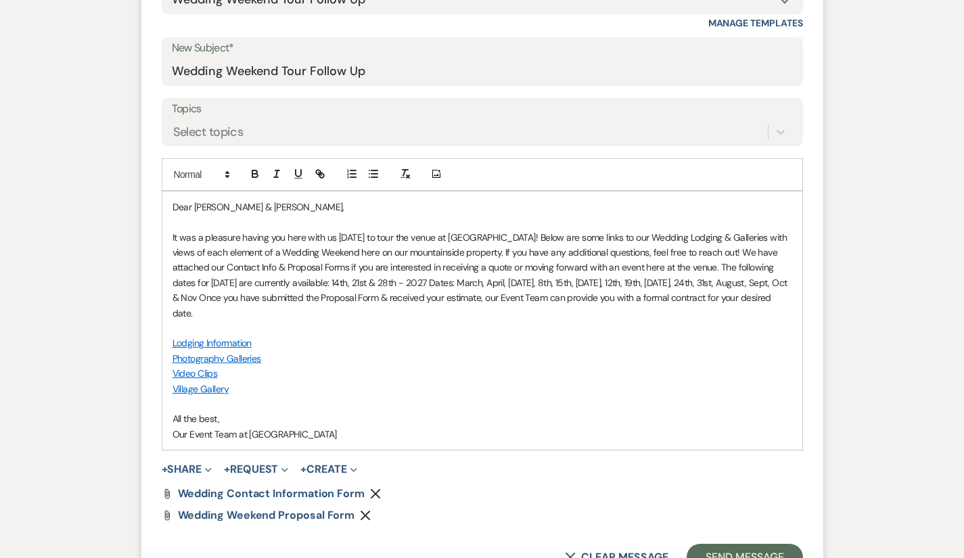
click at [505, 284] on p "It was a pleasure having you here with us [DATE] to tour the venue at [GEOGRAPH…" at bounding box center [483, 275] width 620 height 91
click at [456, 294] on p "It was a pleasure having you here with us [DATE] to tour the venue at [GEOGRAPH…" at bounding box center [483, 275] width 620 height 91
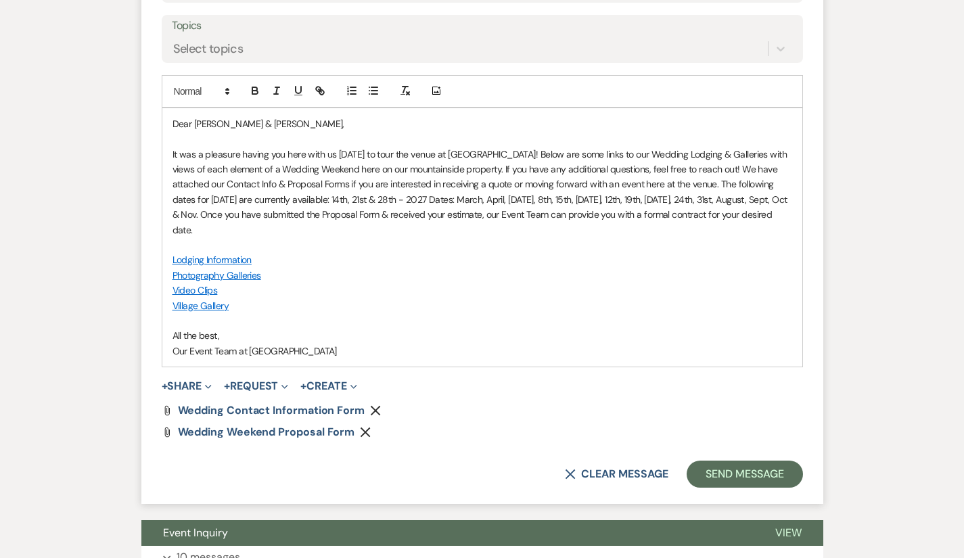
scroll to position [759, 0]
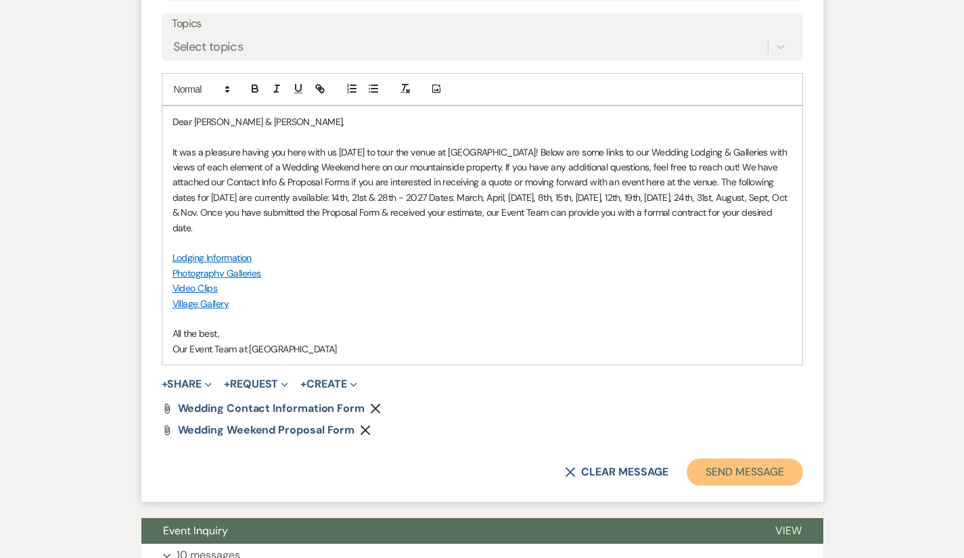
click at [776, 464] on button "Send Message" at bounding box center [745, 472] width 116 height 27
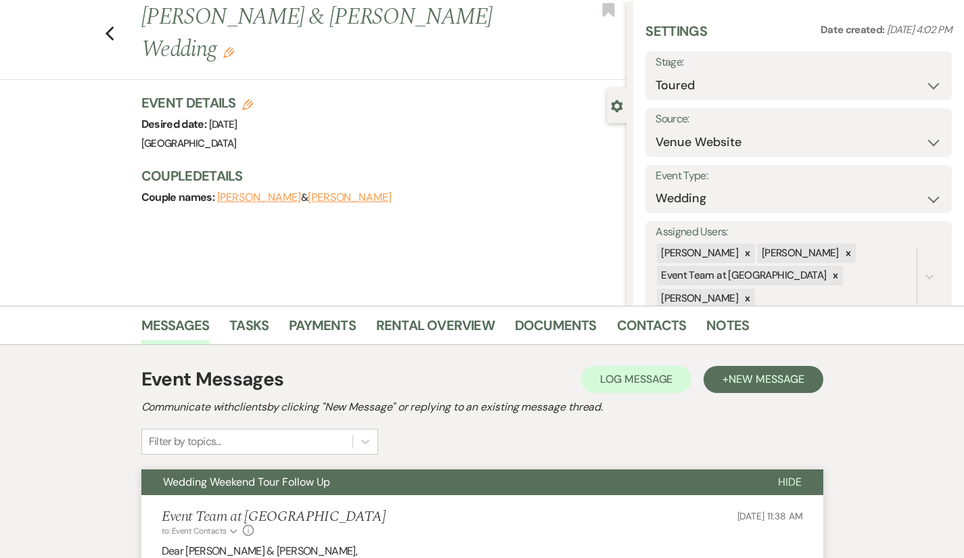
scroll to position [0, 0]
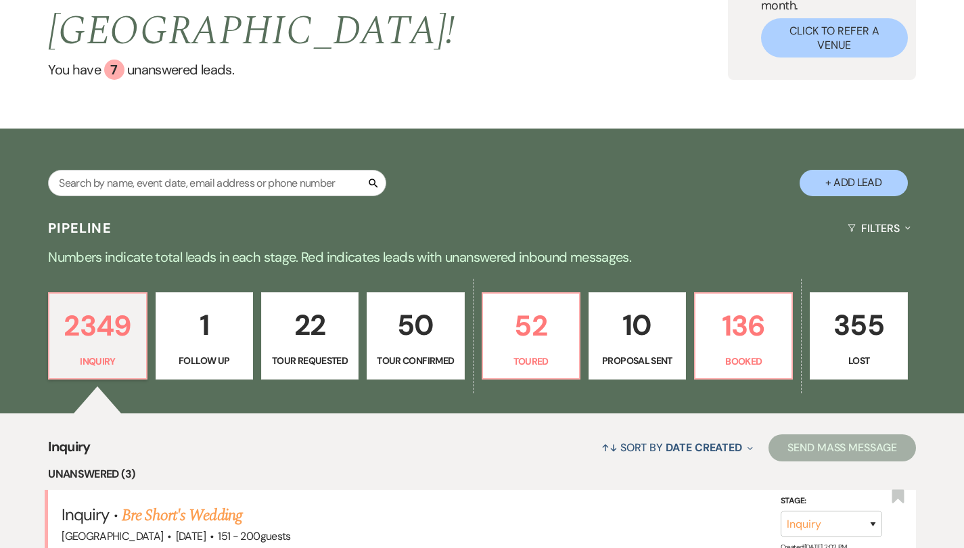
scroll to position [148, 10]
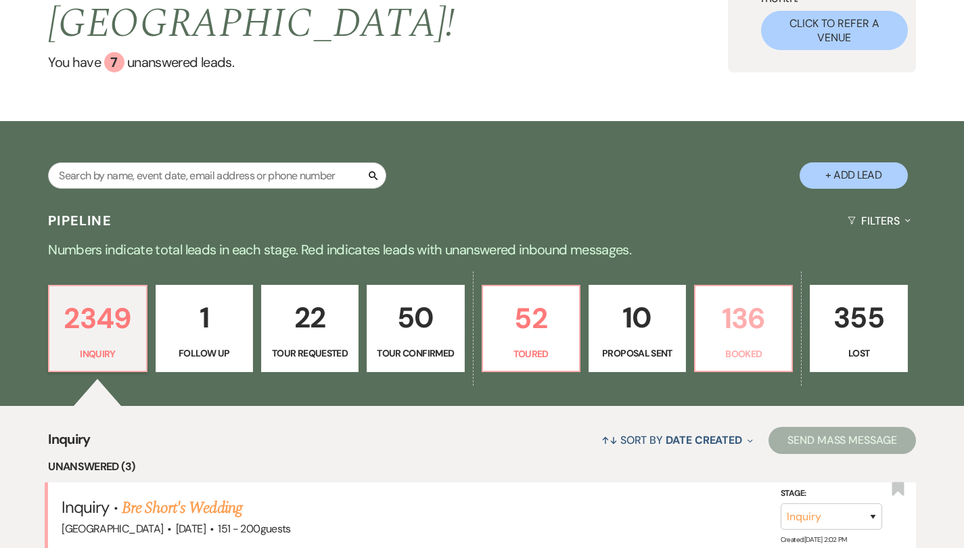
click at [726, 296] on p "136" at bounding box center [744, 318] width 80 height 45
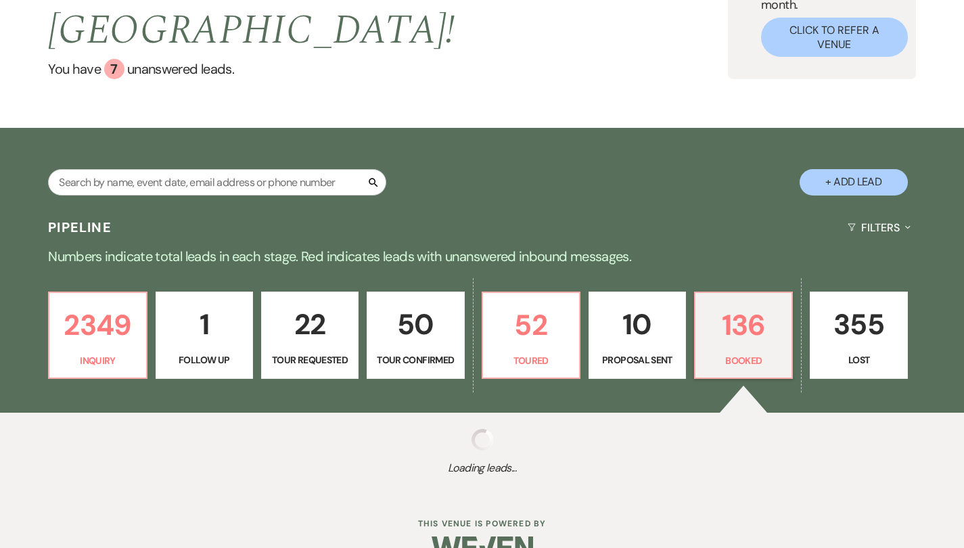
select select "7"
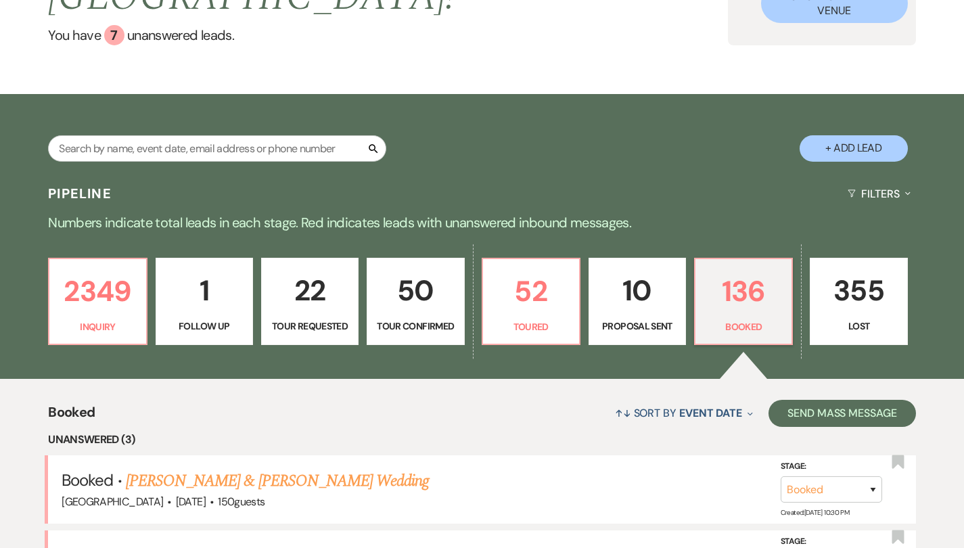
scroll to position [174, 10]
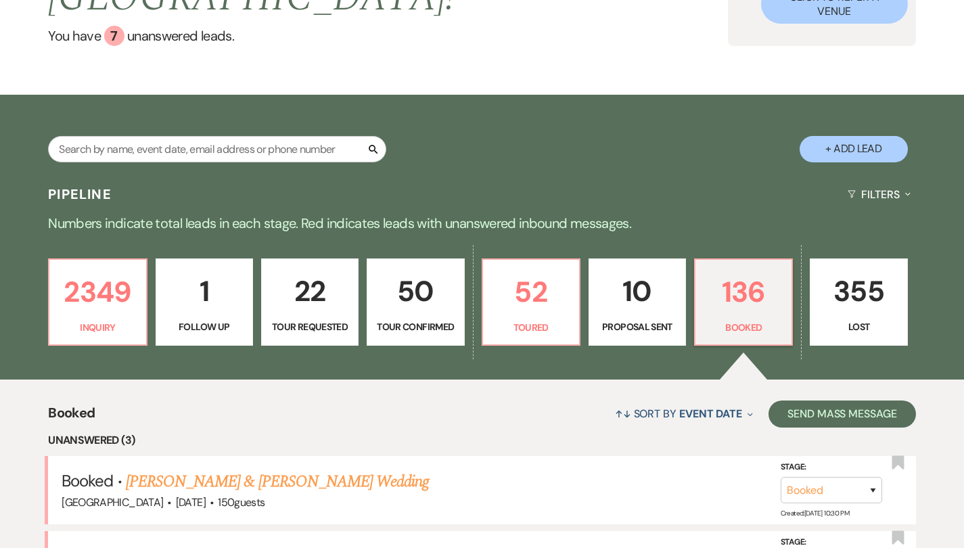
click at [636, 270] on p "10" at bounding box center [638, 291] width 80 height 45
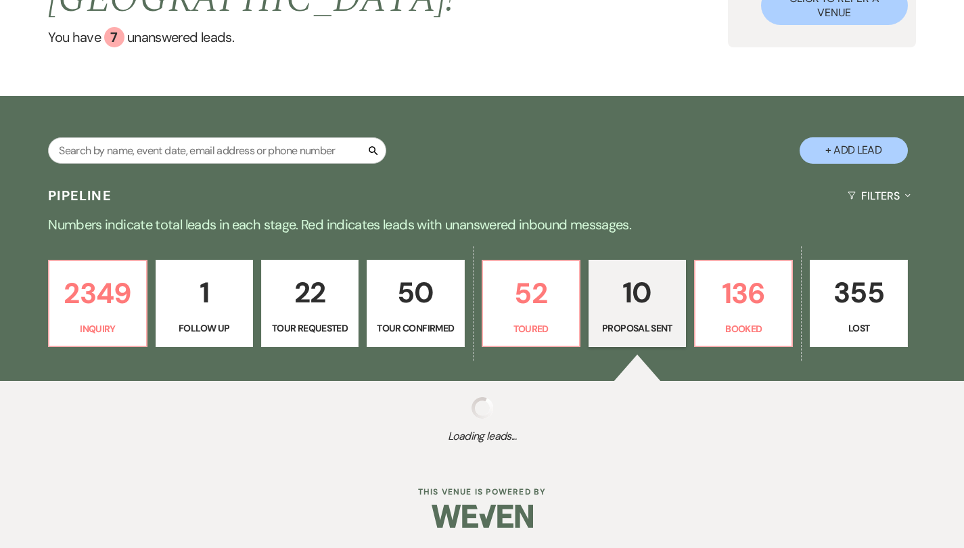
select select "6"
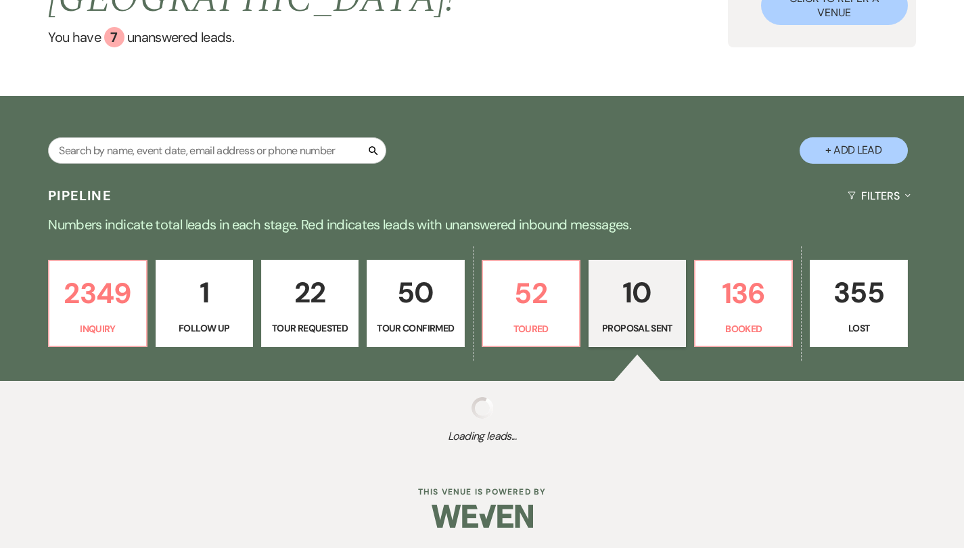
select select "6"
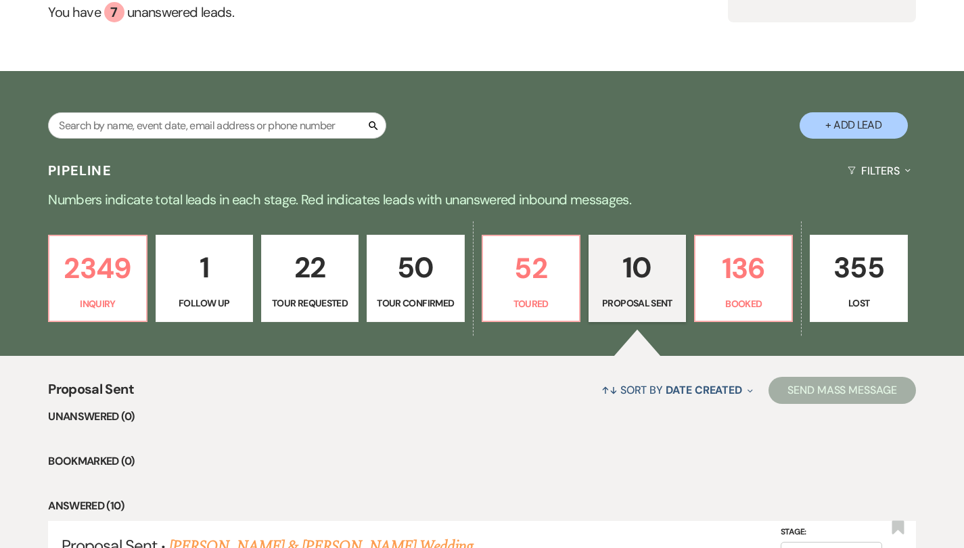
scroll to position [197, 10]
